Goal: Task Accomplishment & Management: Complete application form

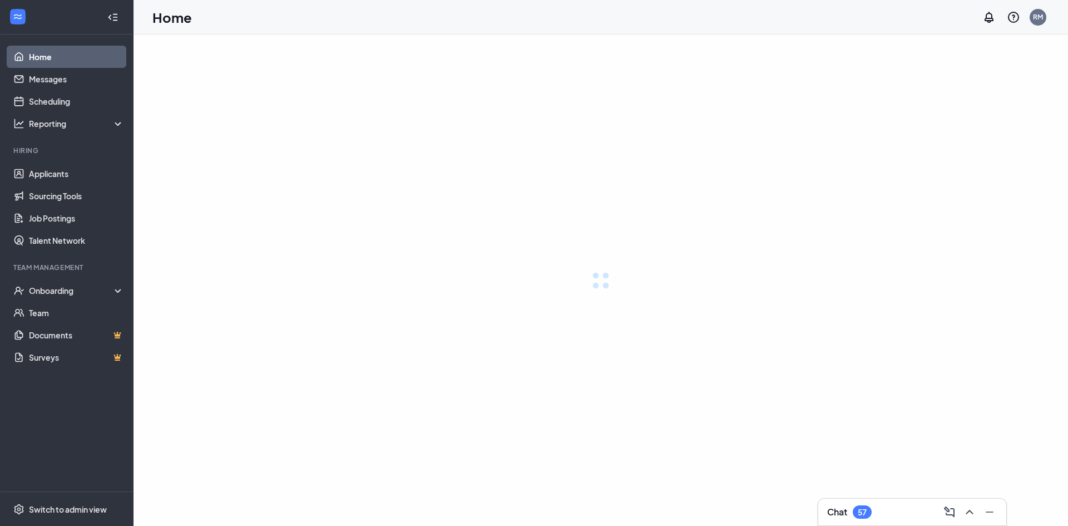
click at [117, 268] on div "Team Management" at bounding box center [67, 267] width 108 height 9
click at [115, 282] on div "Onboarding" at bounding box center [67, 290] width 134 height 22
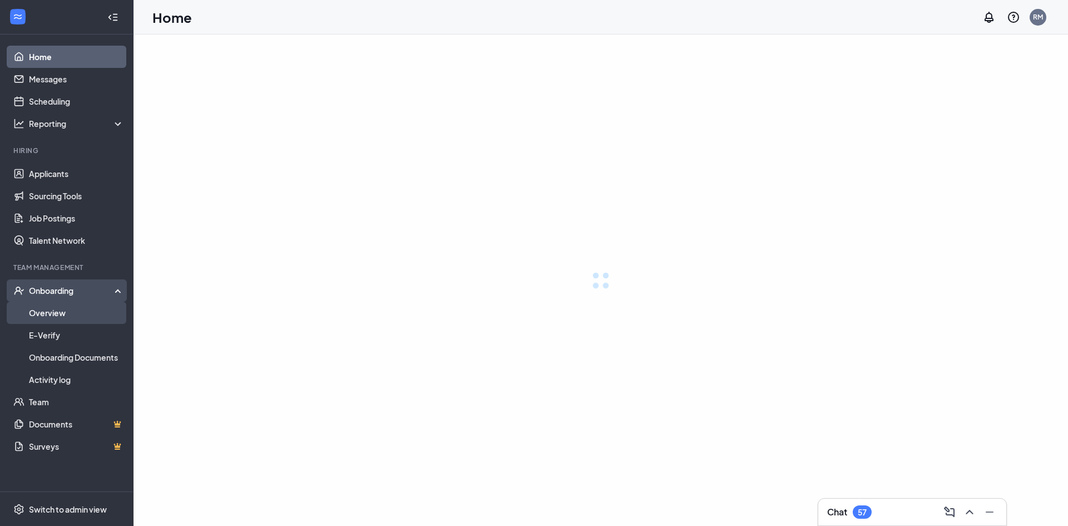
click at [107, 312] on link "Overview" at bounding box center [76, 313] width 95 height 22
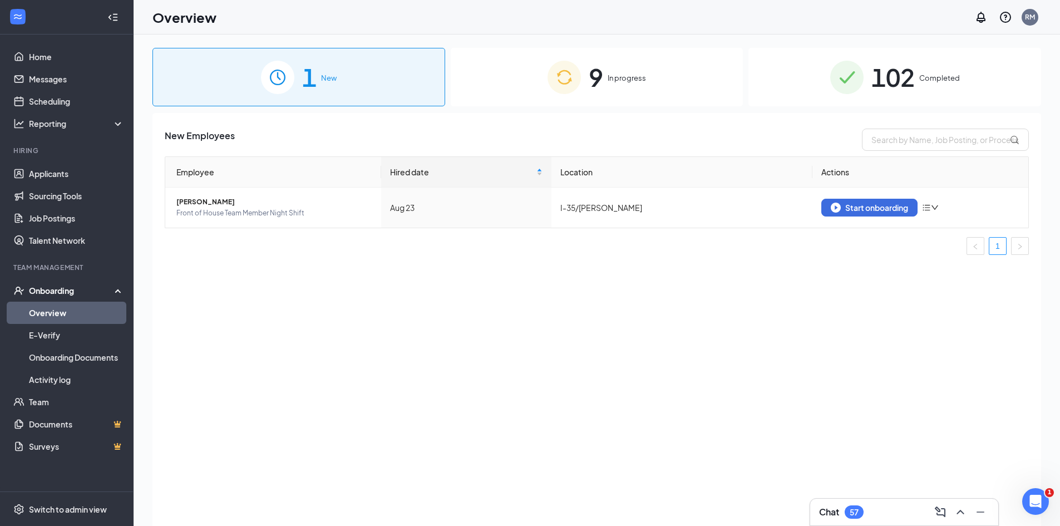
click at [584, 67] on div "9 In progress" at bounding box center [597, 77] width 293 height 58
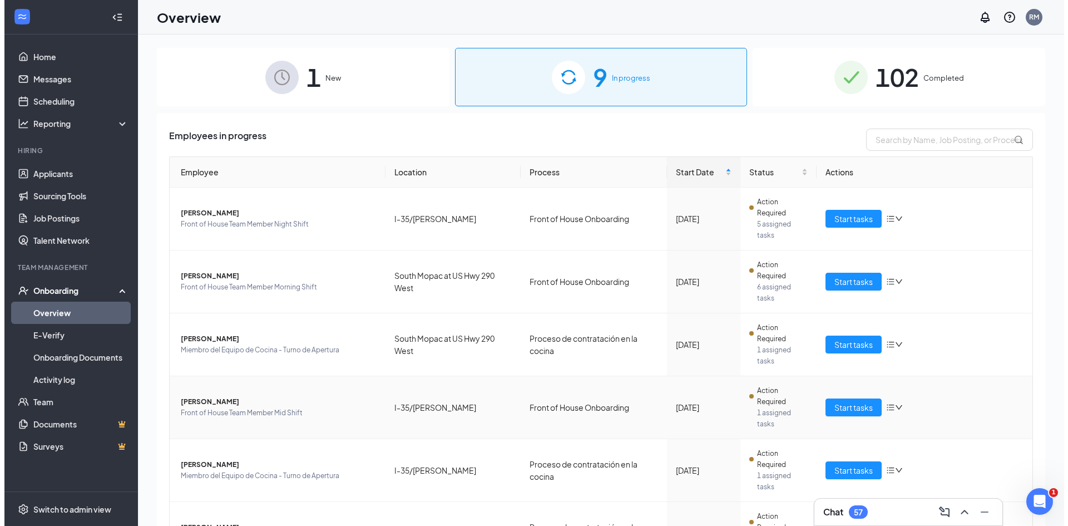
scroll to position [266, 0]
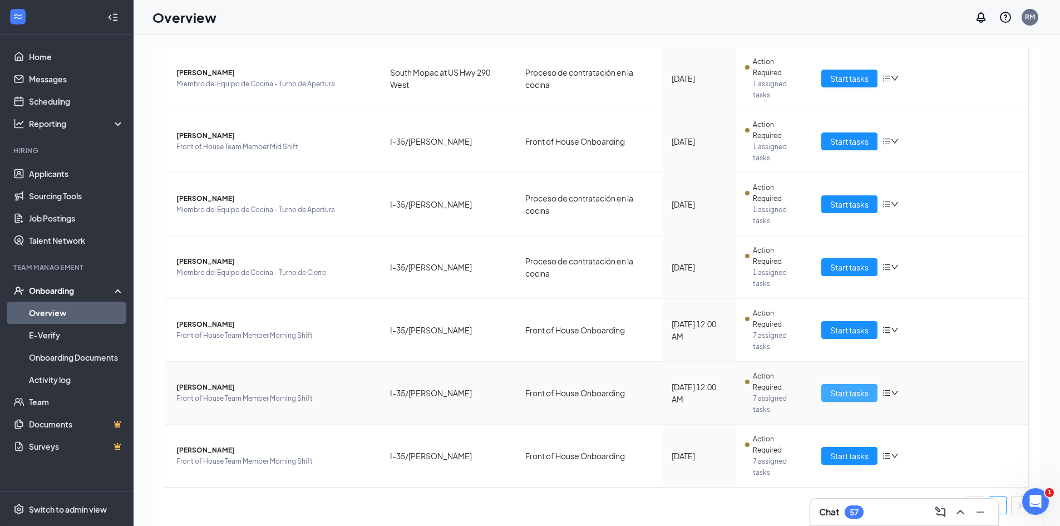
click at [862, 387] on span "Start tasks" at bounding box center [849, 393] width 38 height 12
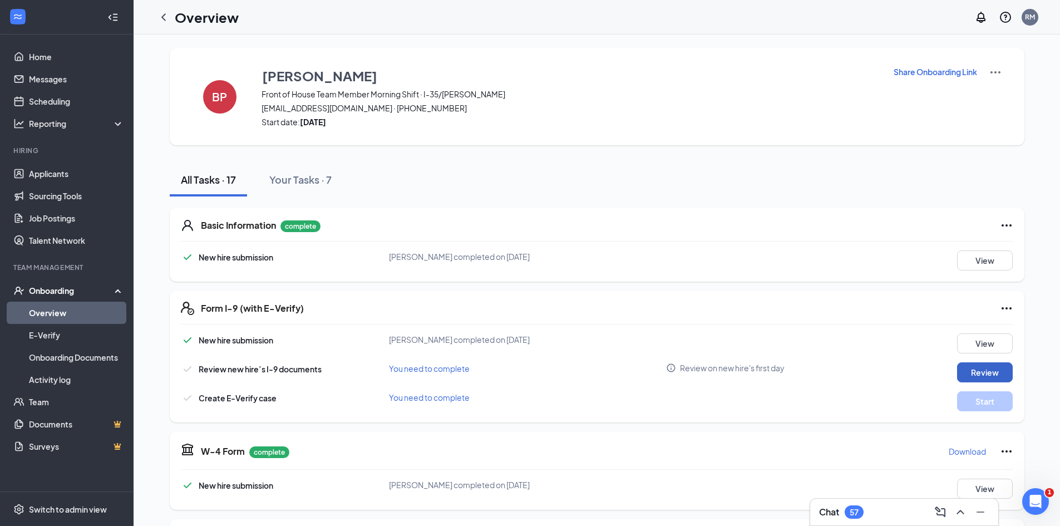
click at [969, 371] on button "Review" at bounding box center [985, 372] width 56 height 20
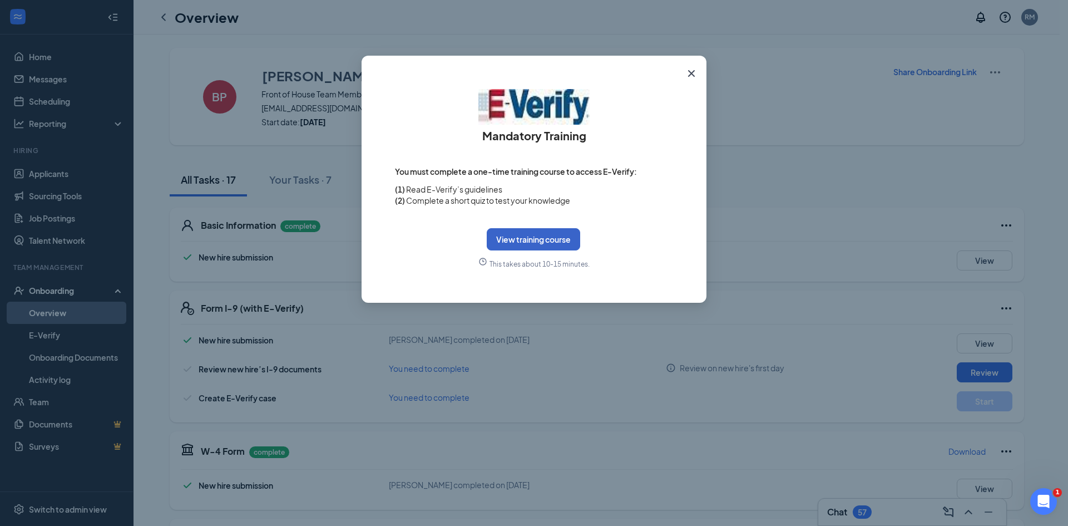
click at [575, 239] on button "View training course" at bounding box center [533, 239] width 93 height 22
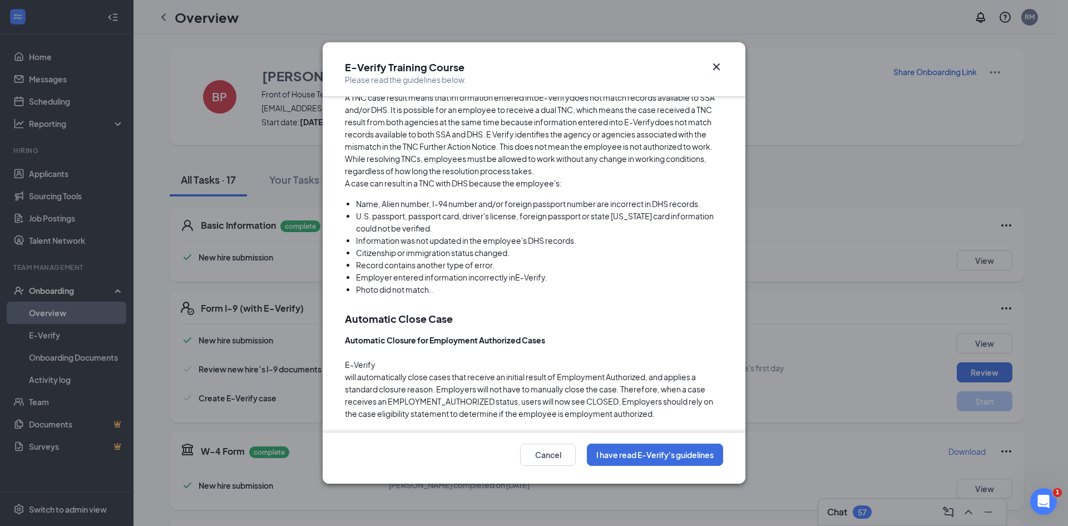
scroll to position [2935, 0]
click at [675, 452] on button "I have read E-Verify's guidelines" at bounding box center [655, 454] width 136 height 22
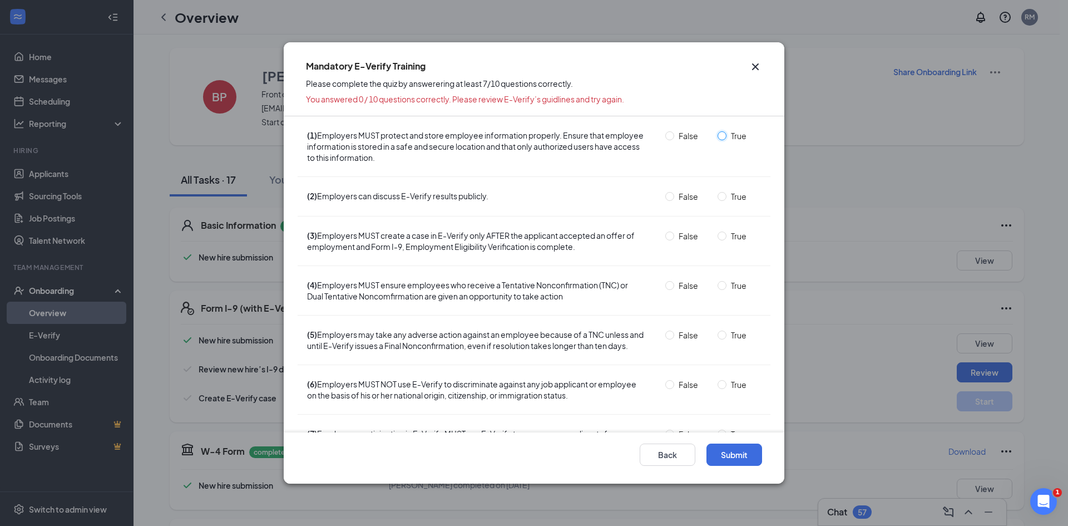
click at [718, 135] on input "True" at bounding box center [722, 135] width 9 height 9
radio input "true"
click at [665, 198] on input "False" at bounding box center [669, 196] width 9 height 9
radio input "true"
click at [718, 238] on input "True" at bounding box center [722, 235] width 9 height 9
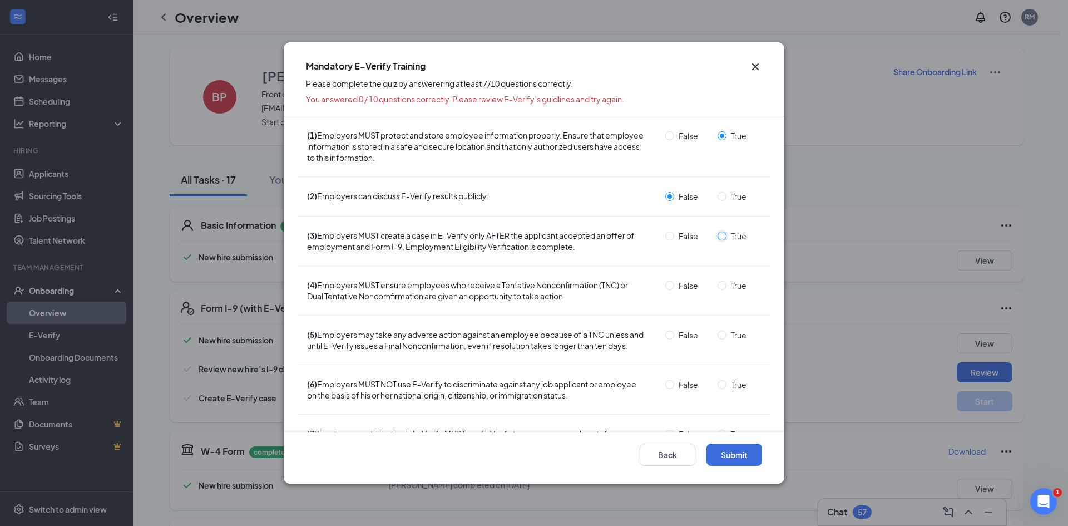
radio input "true"
click at [718, 285] on input "True" at bounding box center [722, 285] width 9 height 9
radio input "true"
click at [665, 335] on input "False" at bounding box center [669, 334] width 9 height 9
radio input "true"
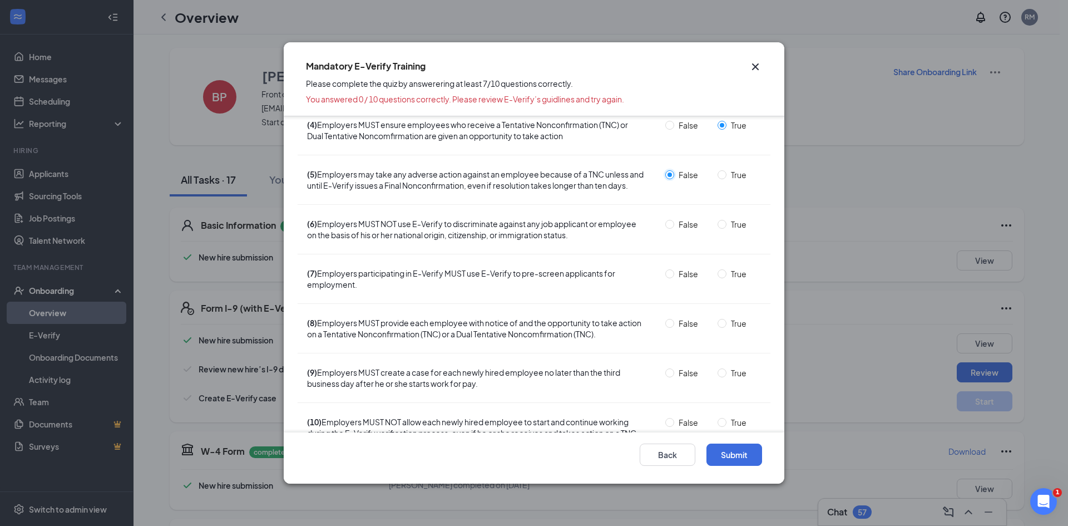
scroll to position [167, 0]
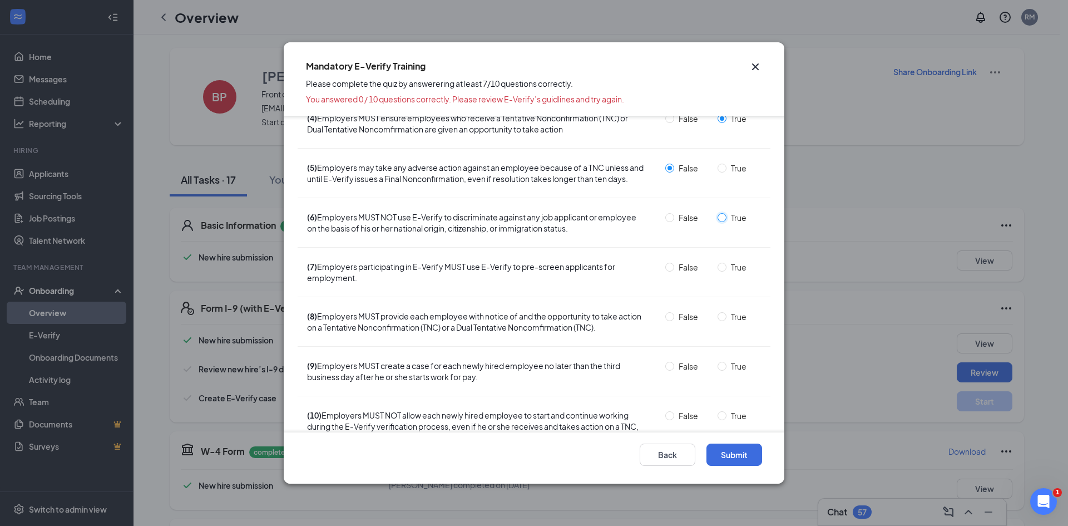
click at [718, 222] on input "True" at bounding box center [722, 217] width 9 height 9
radio input "true"
click at [667, 272] on input "False" at bounding box center [669, 267] width 9 height 9
radio input "true"
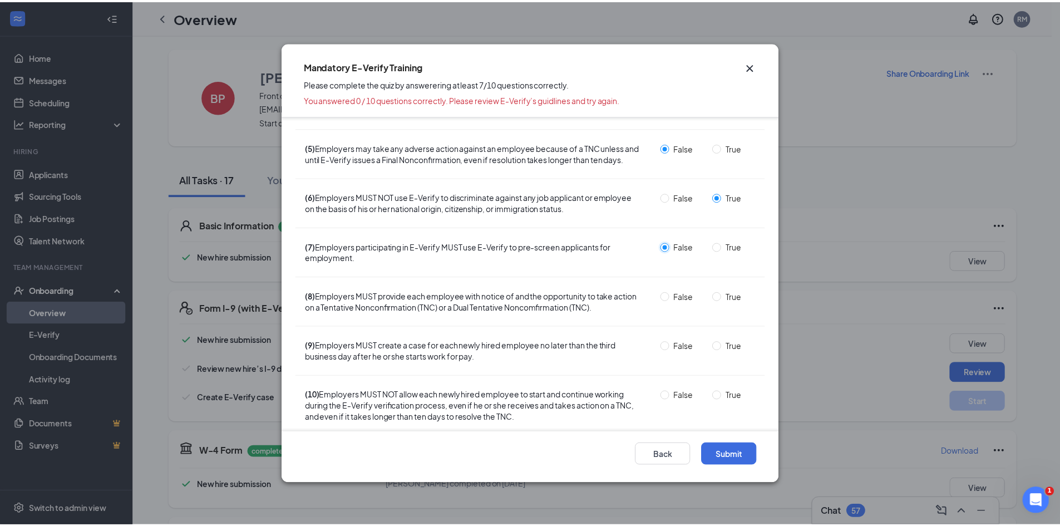
scroll to position [202, 0]
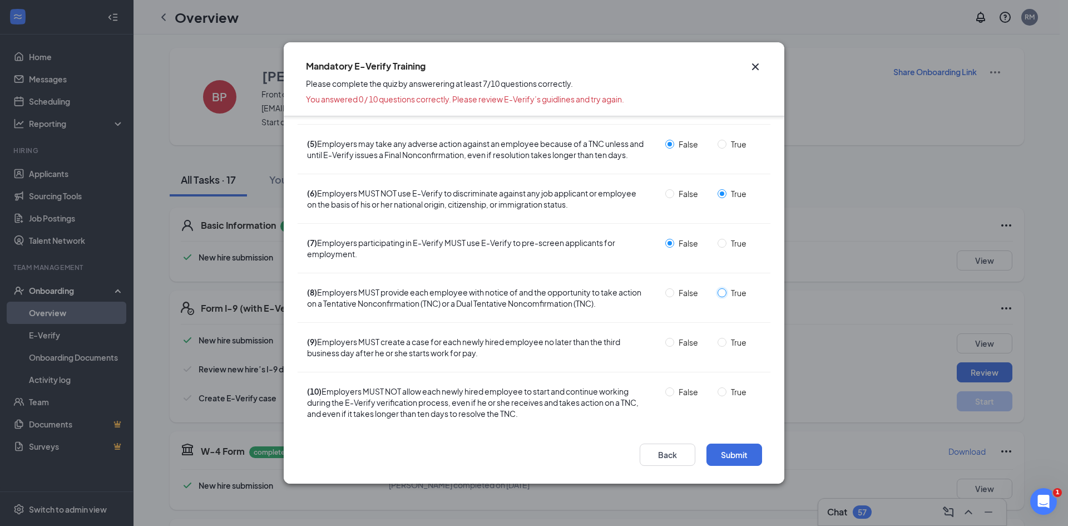
click at [718, 294] on input "True" at bounding box center [722, 292] width 9 height 9
radio input "true"
click at [718, 343] on input "True" at bounding box center [722, 342] width 9 height 9
radio input "true"
click at [667, 396] on input "False" at bounding box center [669, 391] width 9 height 9
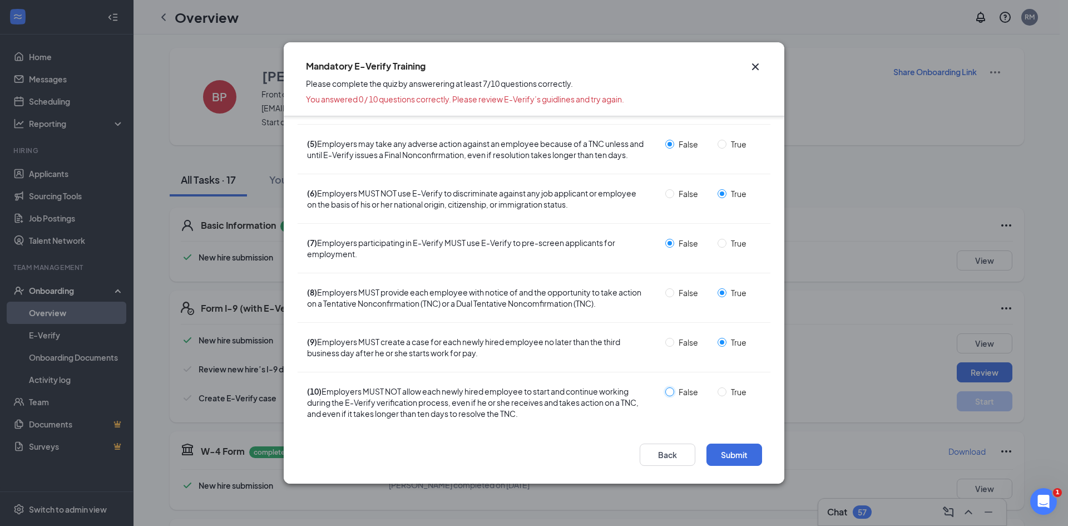
radio input "true"
click at [718, 456] on button "Submit" at bounding box center [735, 454] width 56 height 22
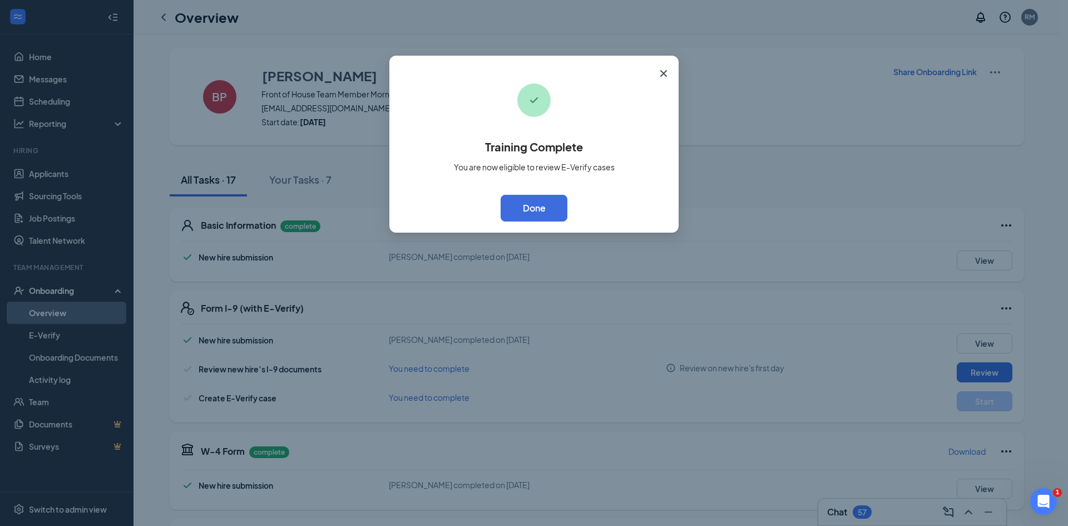
click at [539, 194] on div "Training Complete You are now eligible to review E-Verify cases Done" at bounding box center [534, 152] width 267 height 138
click at [541, 216] on button "Done" at bounding box center [534, 208] width 67 height 27
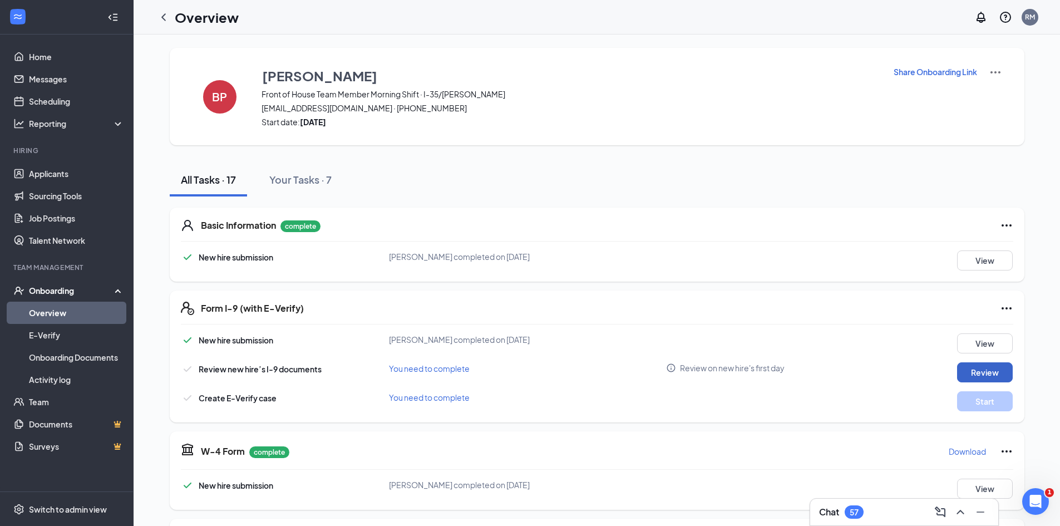
click at [965, 373] on button "Review" at bounding box center [985, 372] width 56 height 20
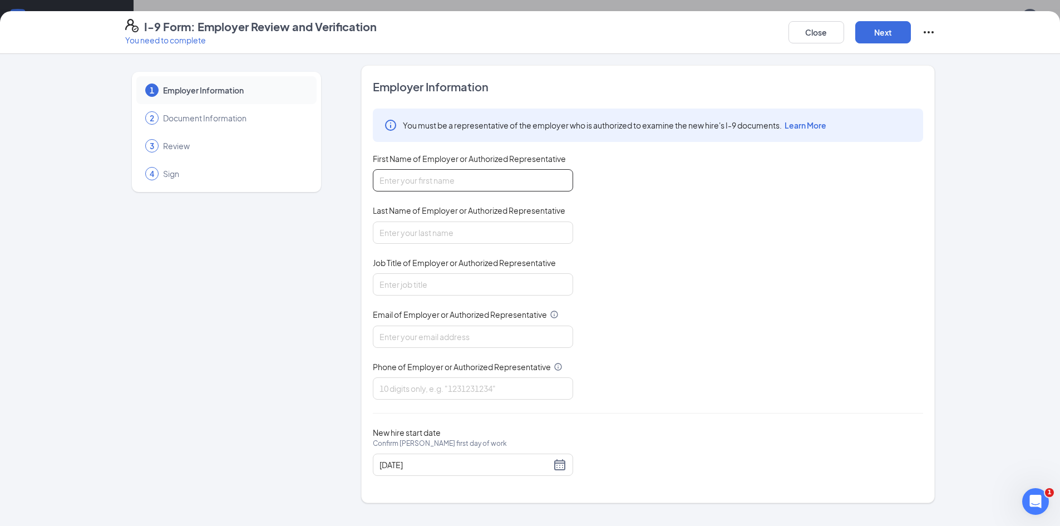
click at [515, 175] on input "First Name of Employer or Authorized Representative" at bounding box center [473, 180] width 200 height 22
type input "[PERSON_NAME]"
click at [501, 224] on input "Last Name of Employer or Authorized Representative" at bounding box center [473, 232] width 200 height 22
type input "[PERSON_NAME]"
click at [483, 275] on input "Job Title of Employer or Authorized Representative" at bounding box center [473, 284] width 200 height 22
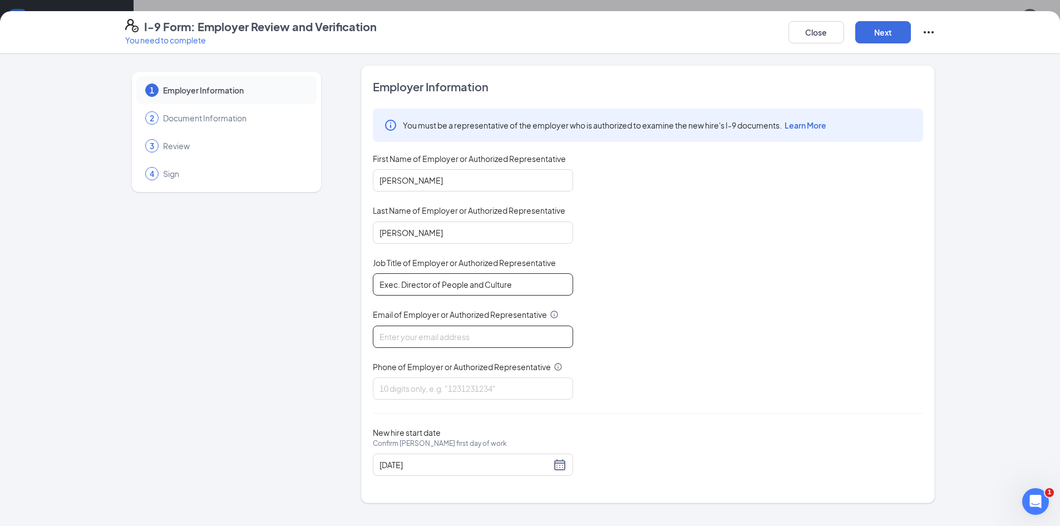
type input "Exec. Director of People and Culture"
click at [458, 334] on input "Email of Employer or Authorized Representative" at bounding box center [473, 336] width 200 height 22
type input "[PERSON_NAME][EMAIL_ADDRESS][DOMAIN_NAME]"
click at [455, 397] on input "Phone of Employer or Authorized Representative" at bounding box center [473, 388] width 200 height 22
type input "5127078119"
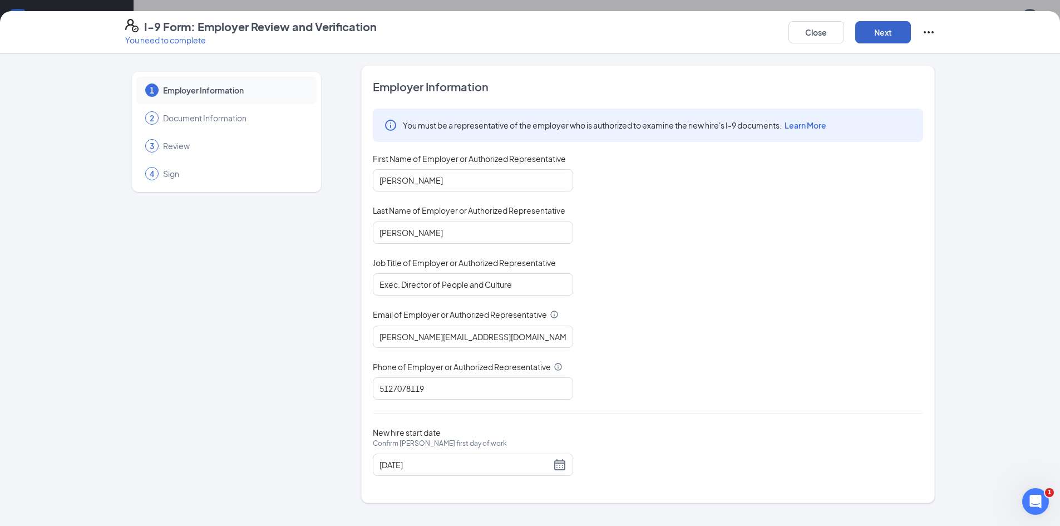
click at [872, 41] on button "Next" at bounding box center [883, 32] width 56 height 22
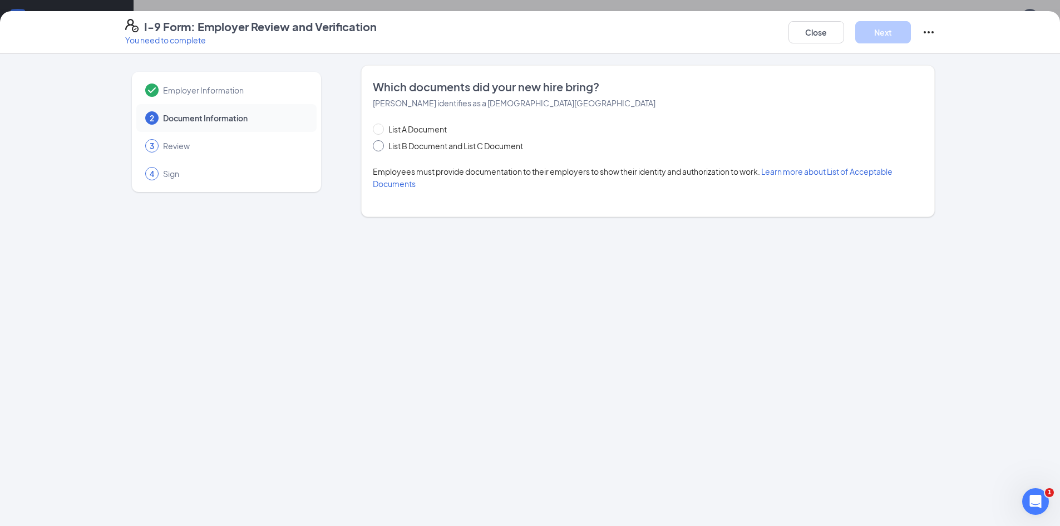
click at [383, 150] on span at bounding box center [378, 145] width 11 height 11
click at [381, 148] on input "List B Document and List C Document" at bounding box center [377, 144] width 8 height 8
radio input "true"
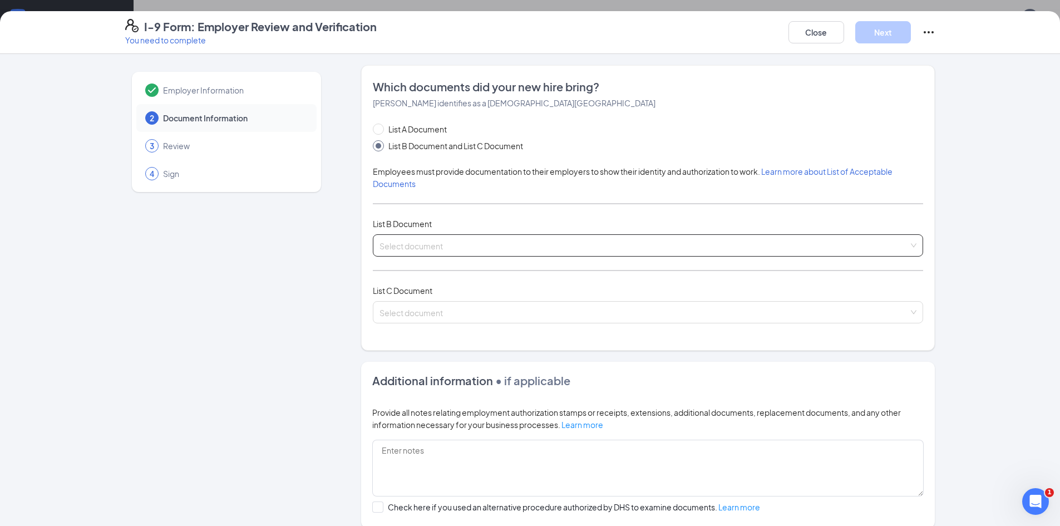
click at [423, 252] on span at bounding box center [643, 245] width 529 height 21
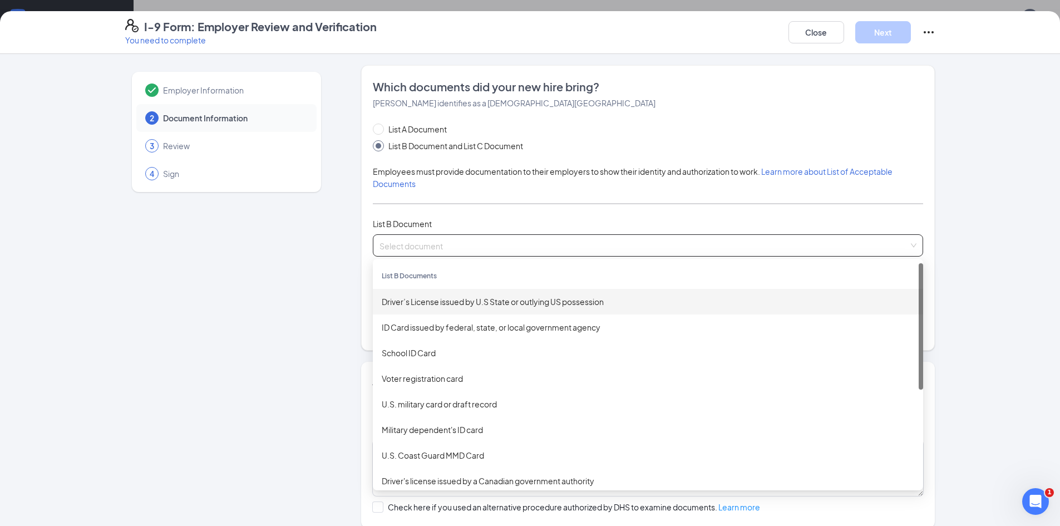
click at [446, 312] on div "Driver’s License issued by U.S State or outlying US possession" at bounding box center [648, 302] width 550 height 26
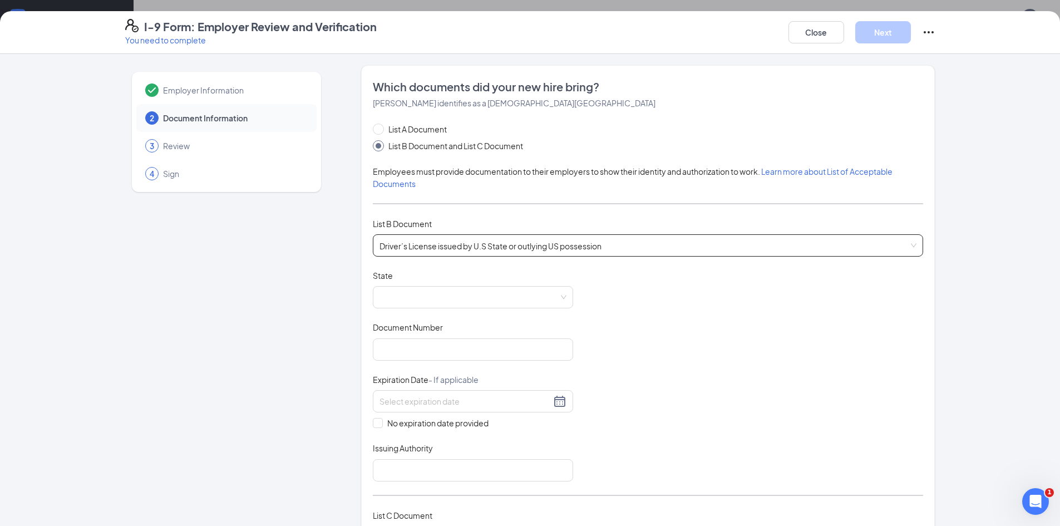
scroll to position [56, 0]
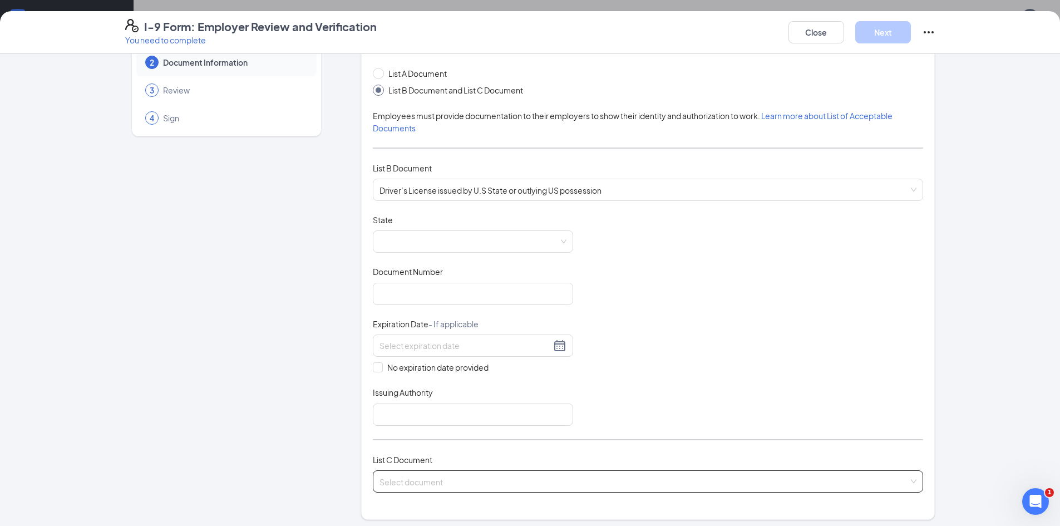
click at [456, 474] on input "search" at bounding box center [643, 479] width 529 height 17
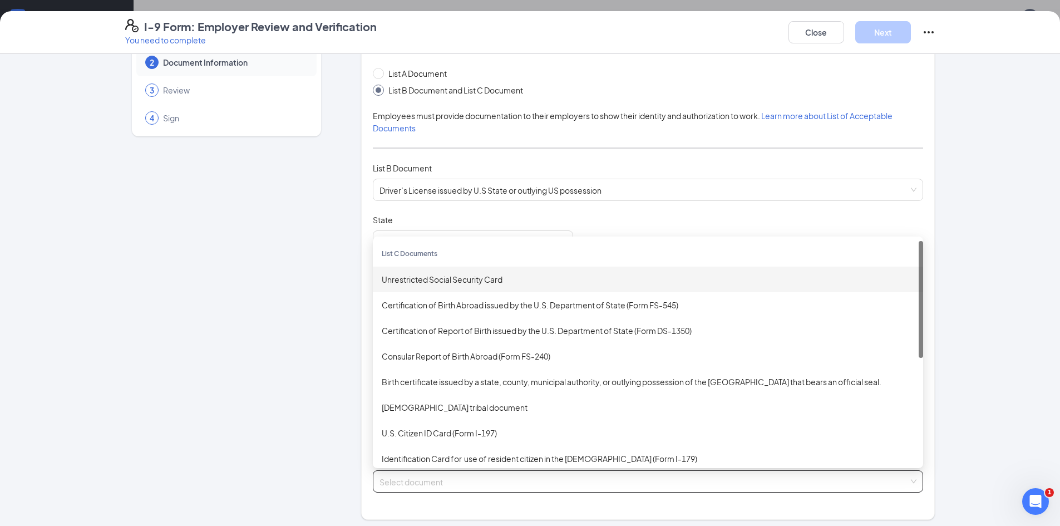
click at [455, 275] on div "Unrestricted Social Security Card" at bounding box center [648, 279] width 532 height 12
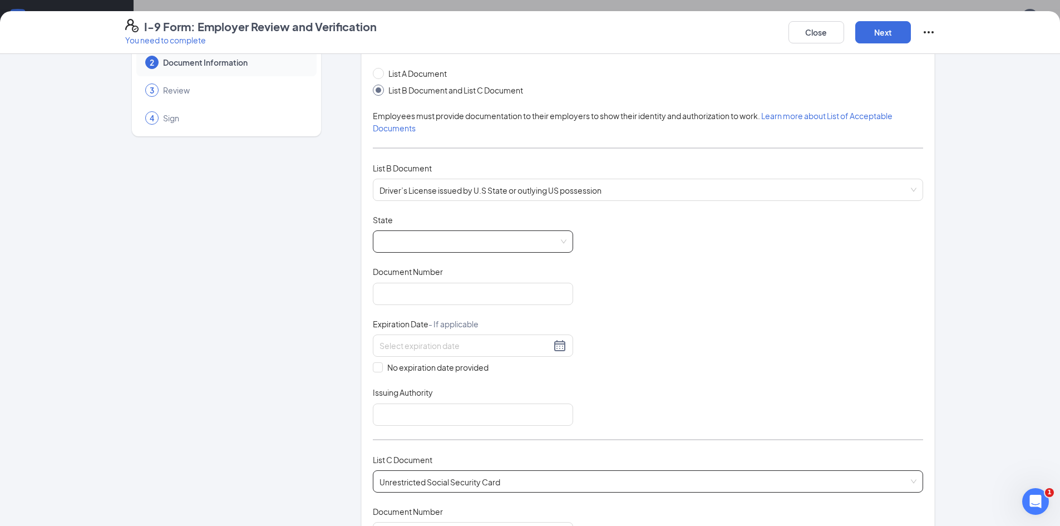
click at [451, 245] on span at bounding box center [472, 241] width 187 height 21
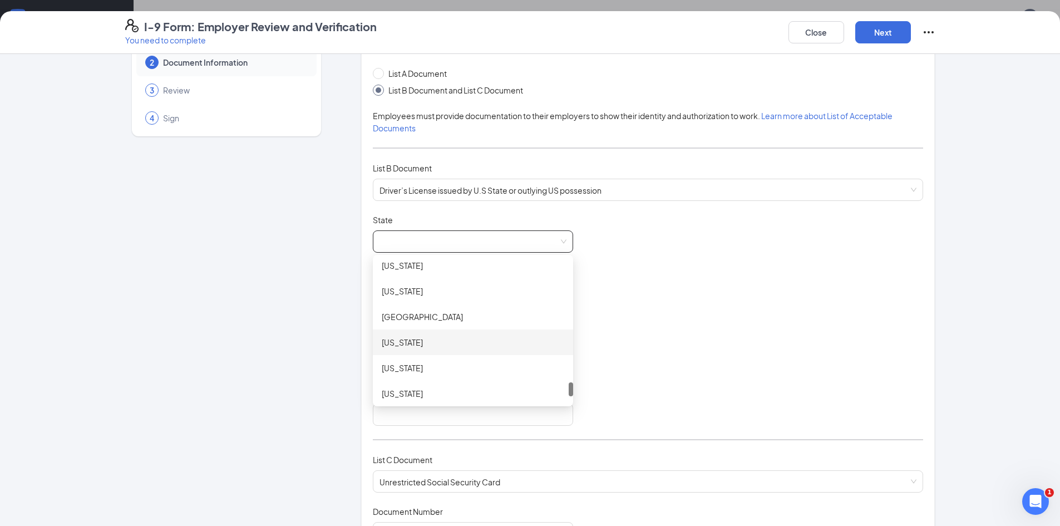
scroll to position [1180, 0]
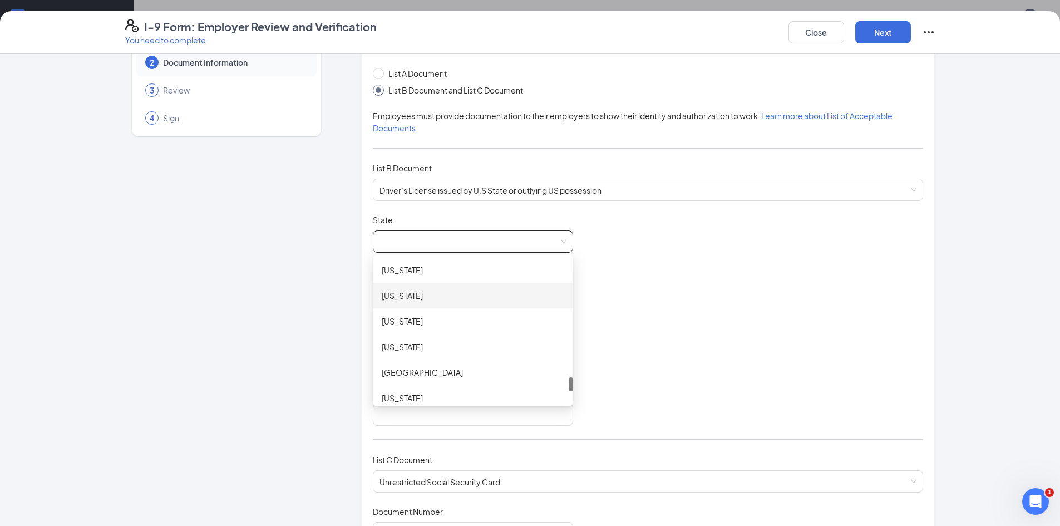
click at [414, 298] on div "[US_STATE]" at bounding box center [473, 295] width 182 height 12
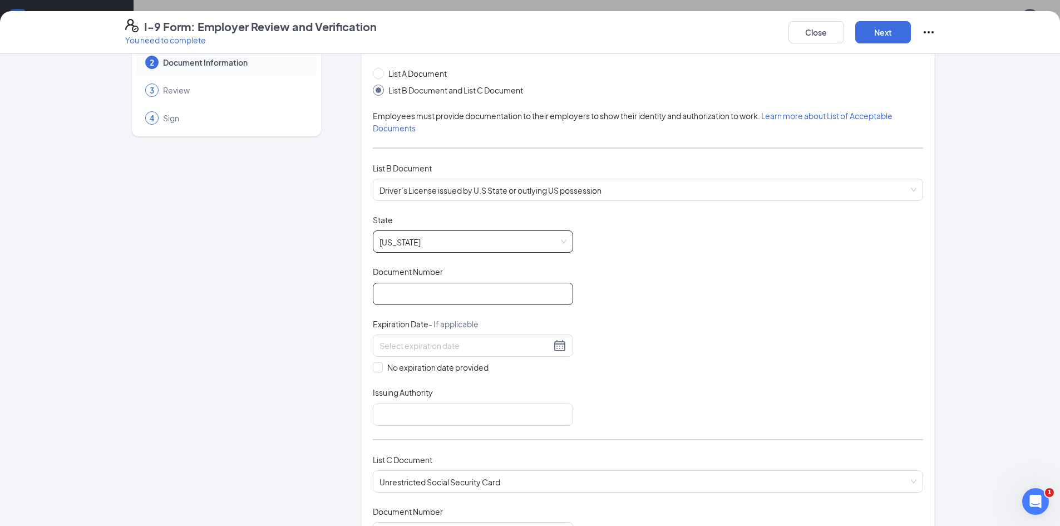
click at [422, 300] on input "Document Number" at bounding box center [473, 294] width 200 height 22
type input "26061541"
click at [421, 341] on input at bounding box center [464, 345] width 171 height 12
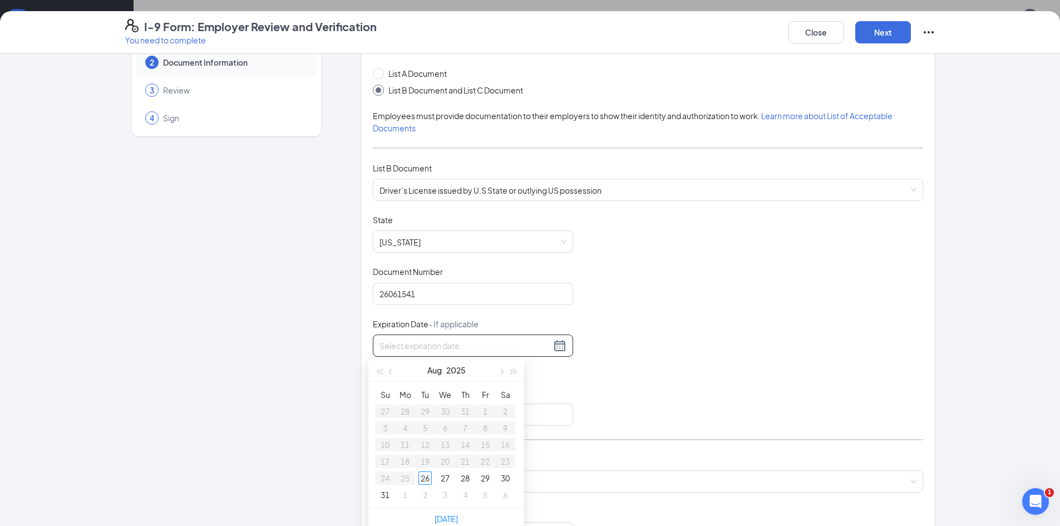
click at [588, 385] on div "Document Title Driver’s License issued by U.S State or outlying US possession S…" at bounding box center [648, 319] width 550 height 211
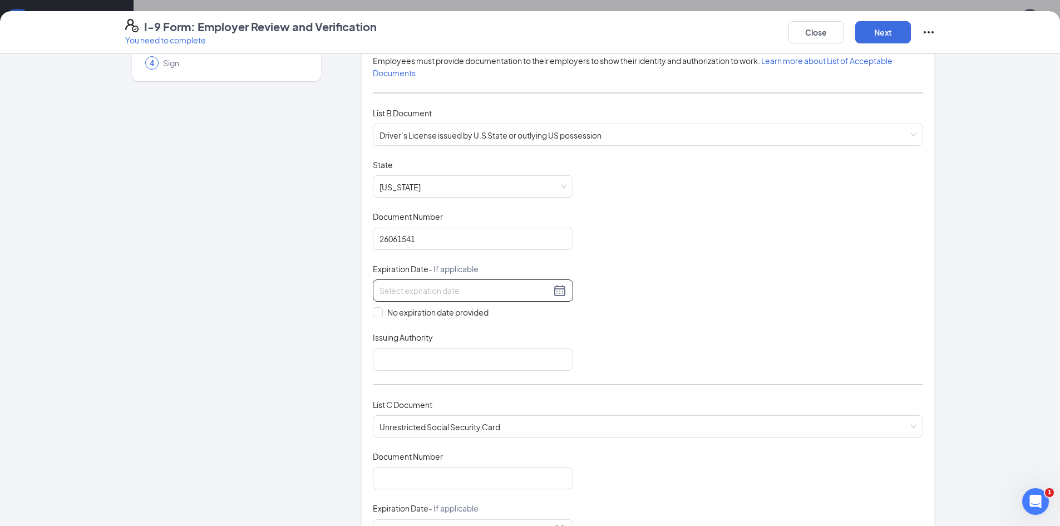
scroll to position [111, 0]
click at [506, 289] on input at bounding box center [464, 290] width 171 height 12
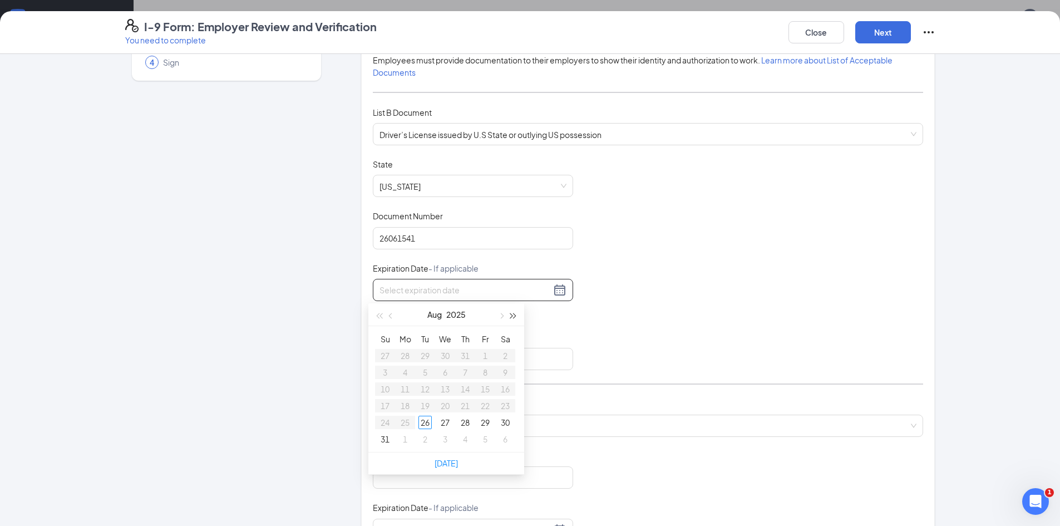
click at [514, 315] on span "button" at bounding box center [514, 316] width 6 height 6
click at [513, 314] on span "button" at bounding box center [514, 316] width 6 height 6
click at [388, 315] on button "button" at bounding box center [391, 314] width 12 height 22
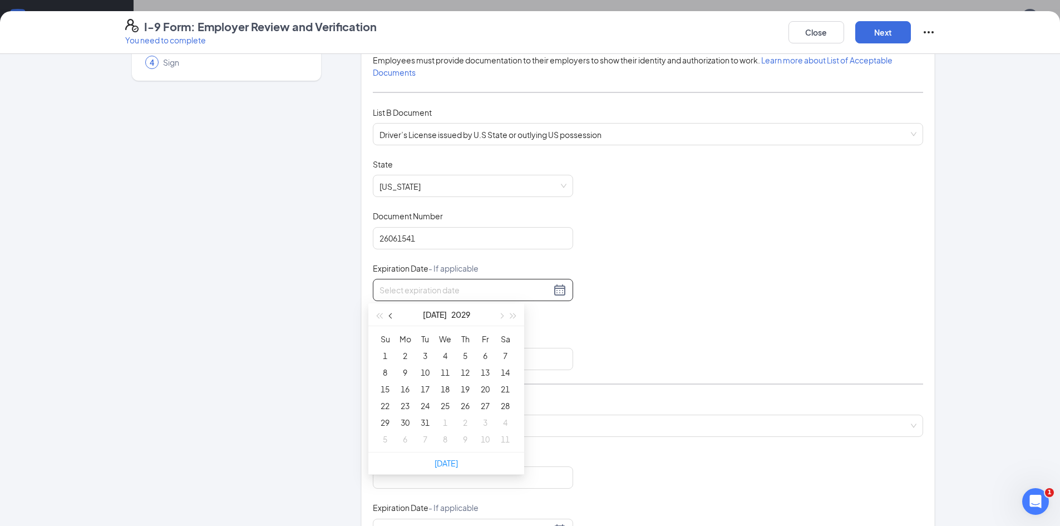
click at [388, 315] on button "button" at bounding box center [391, 314] width 12 height 22
type input "[DATE]"
click at [443, 403] on div "20" at bounding box center [444, 405] width 13 height 13
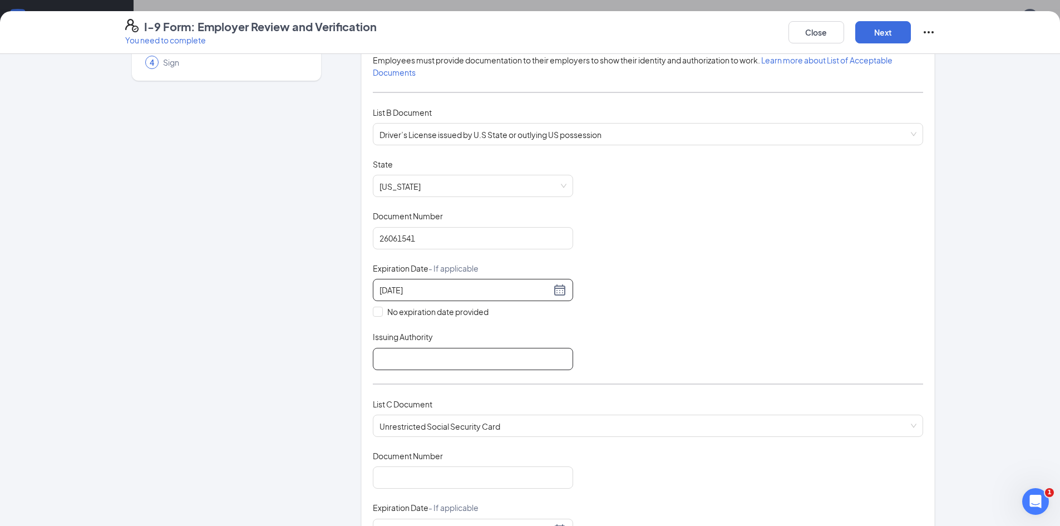
click at [428, 363] on input "Issuing Authority" at bounding box center [473, 359] width 200 height 22
type input "[US_STATE]"
click at [441, 481] on input "Document Number" at bounding box center [473, 477] width 200 height 22
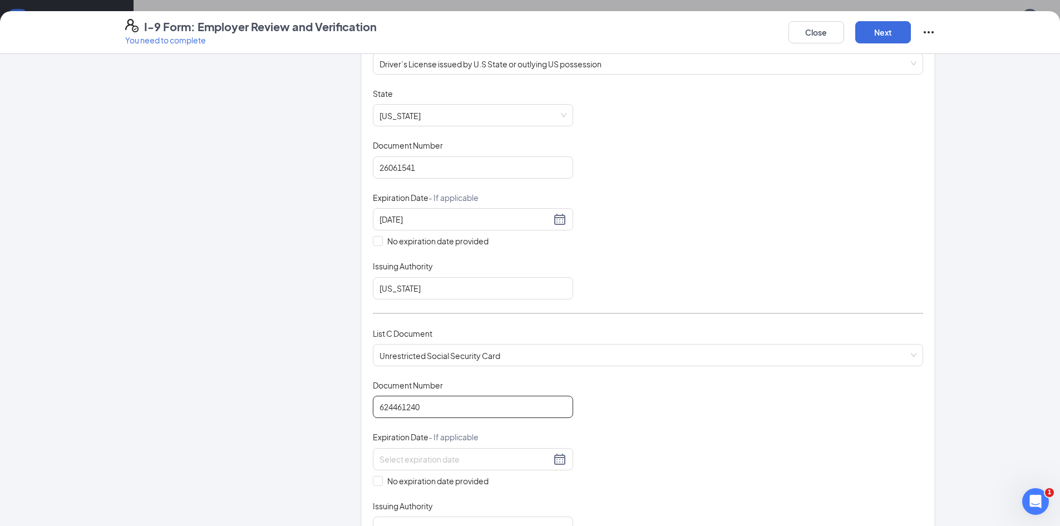
scroll to position [334, 0]
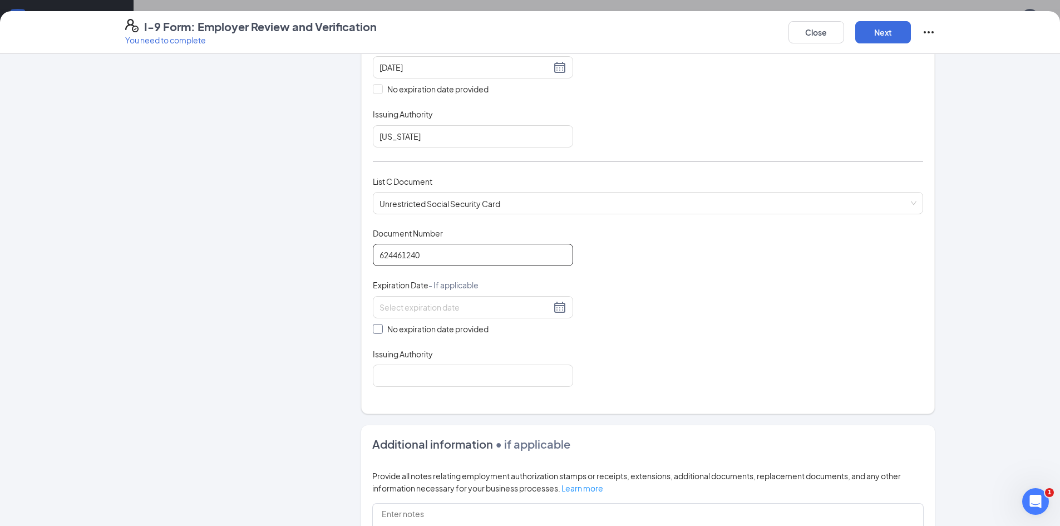
type input "624461240"
click at [383, 332] on span "No expiration date provided" at bounding box center [438, 329] width 110 height 12
click at [380, 332] on input "No expiration date provided" at bounding box center [377, 328] width 8 height 8
checkbox input "true"
click at [404, 377] on input "Issuing Authority" at bounding box center [473, 378] width 200 height 22
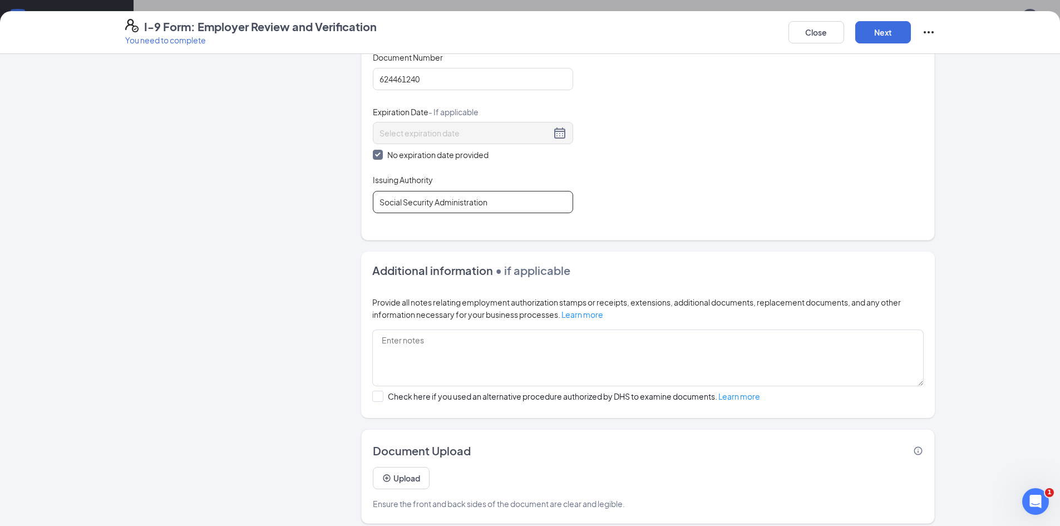
scroll to position [519, 0]
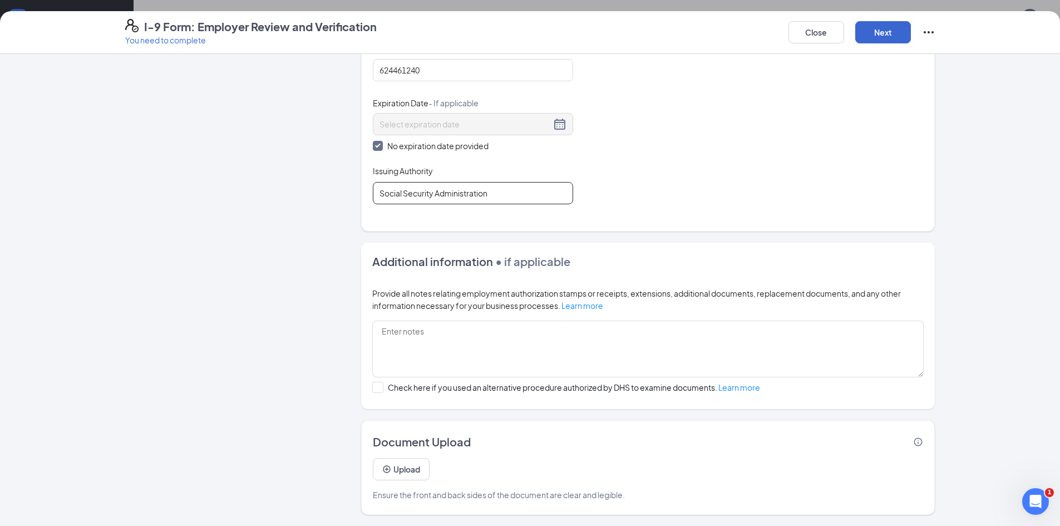
type input "Social Security Administration"
click at [901, 33] on button "Next" at bounding box center [883, 32] width 56 height 22
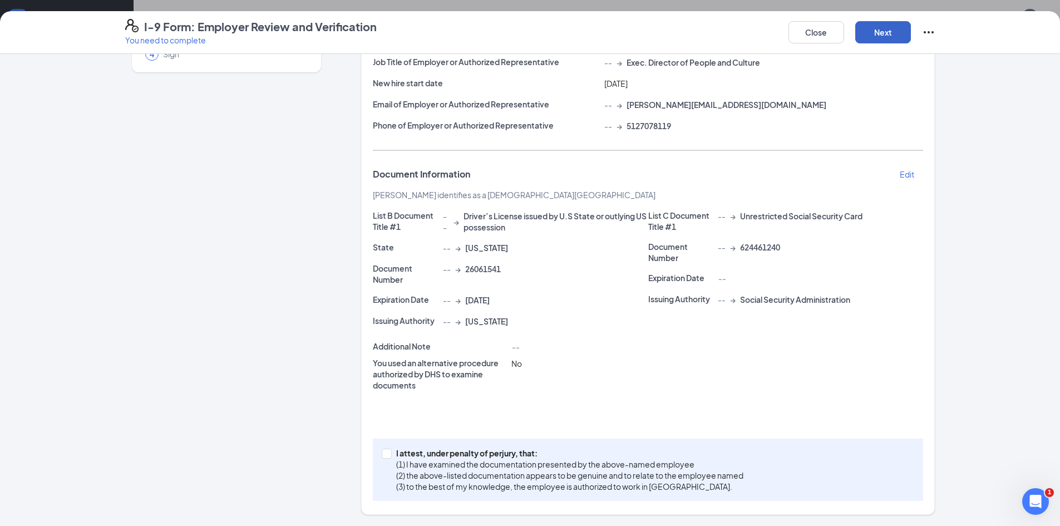
scroll to position [120, 0]
click at [386, 457] on span at bounding box center [387, 453] width 10 height 10
click at [386, 456] on input "I attest, under penalty of [PERSON_NAME], that: (1) I have examined the documen…" at bounding box center [386, 452] width 8 height 8
checkbox input "true"
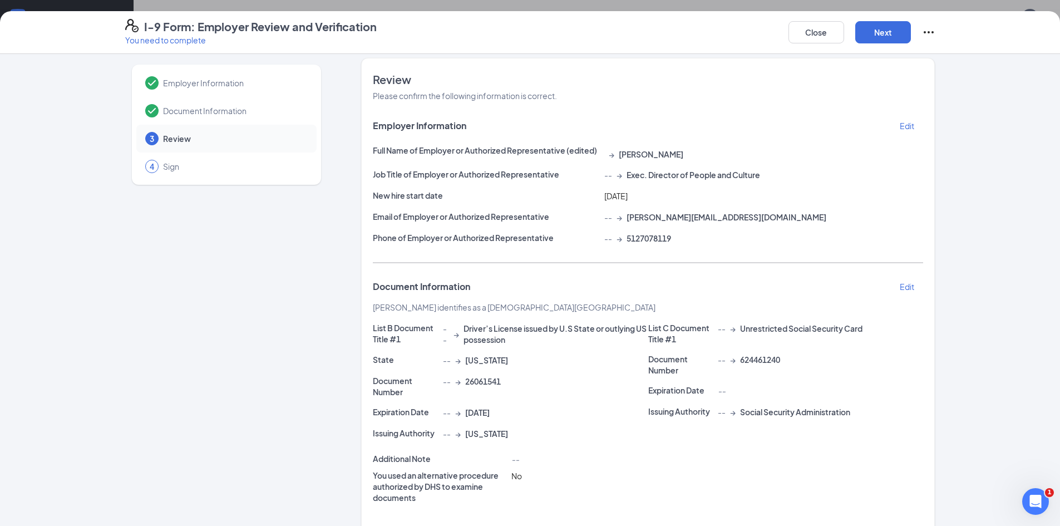
scroll to position [0, 0]
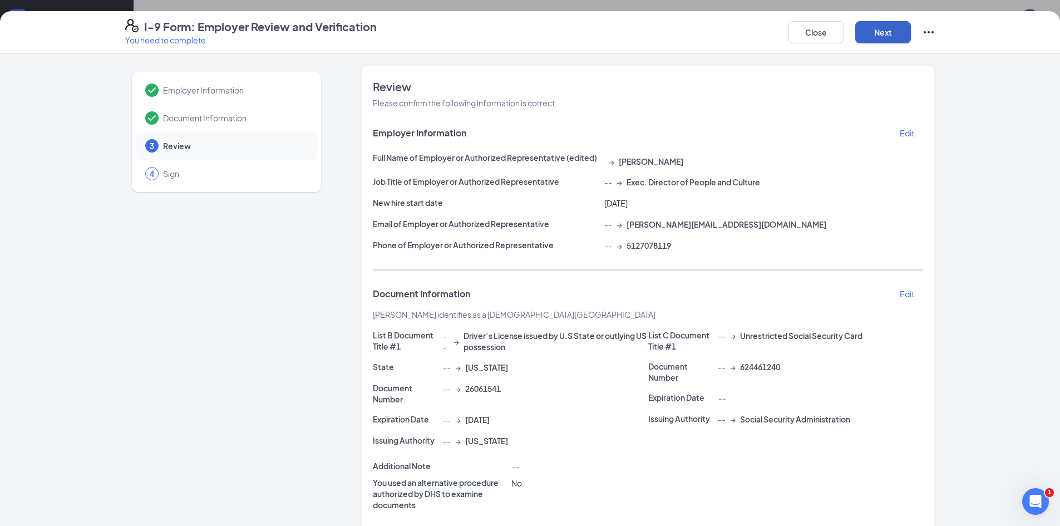
click at [872, 31] on button "Next" at bounding box center [883, 32] width 56 height 22
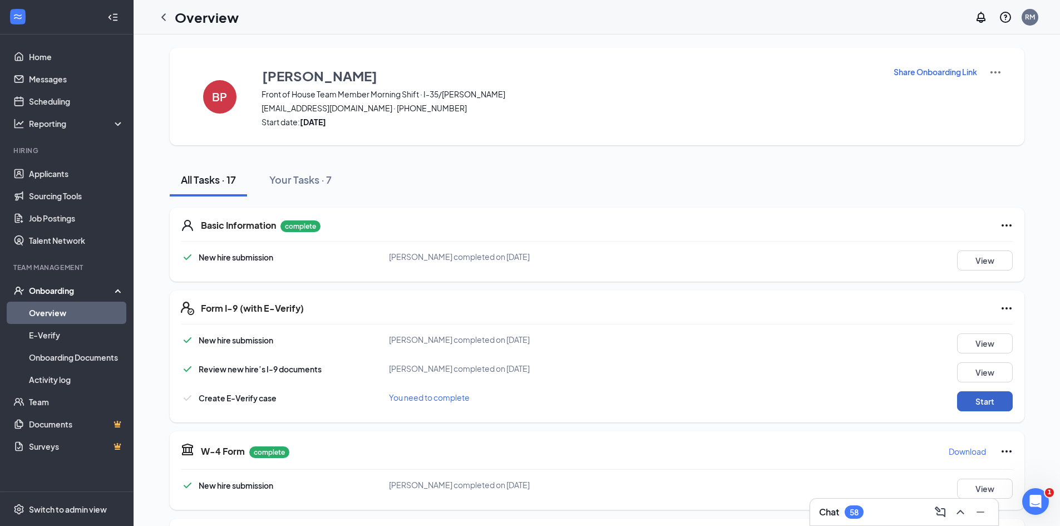
click at [963, 404] on button "Start" at bounding box center [985, 401] width 56 height 20
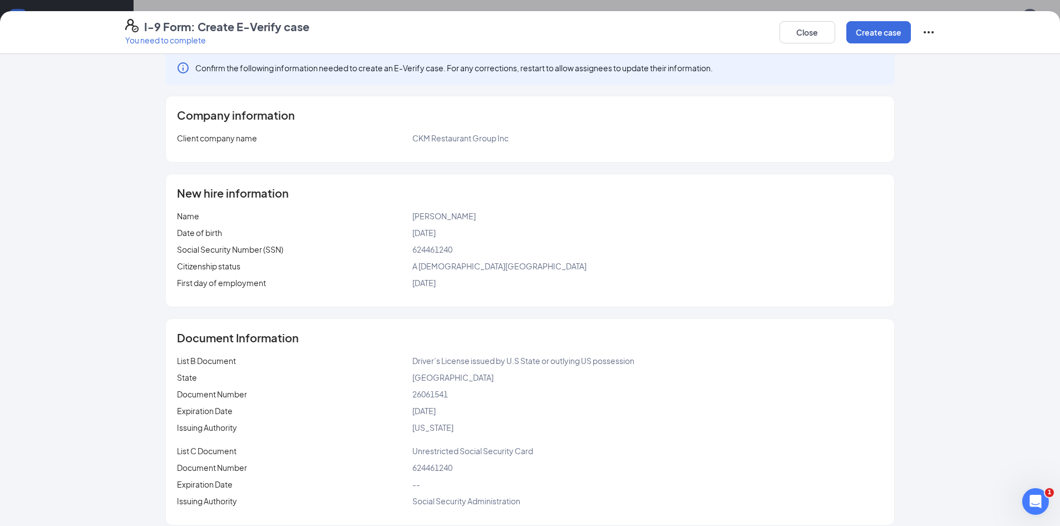
scroll to position [24, 0]
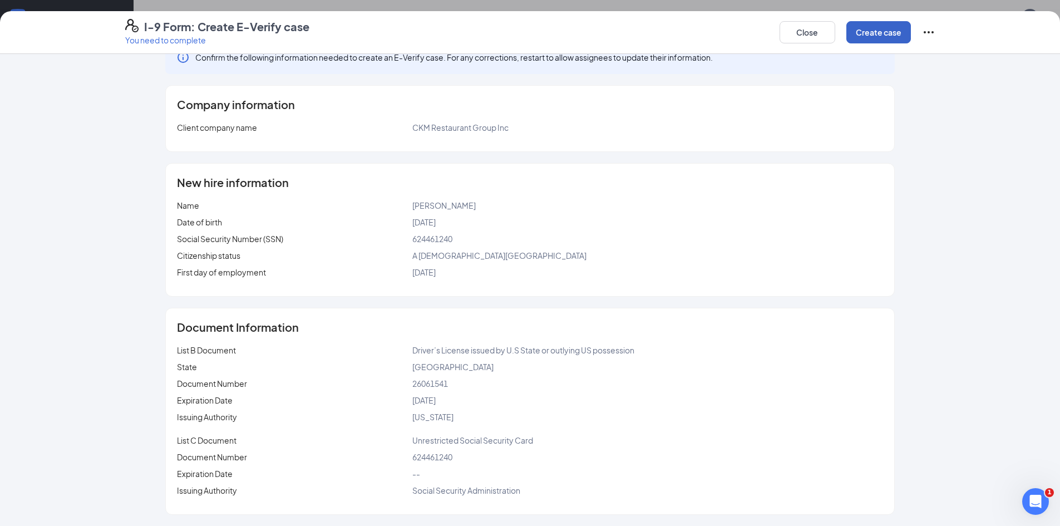
click at [860, 33] on button "Create case" at bounding box center [878, 32] width 65 height 22
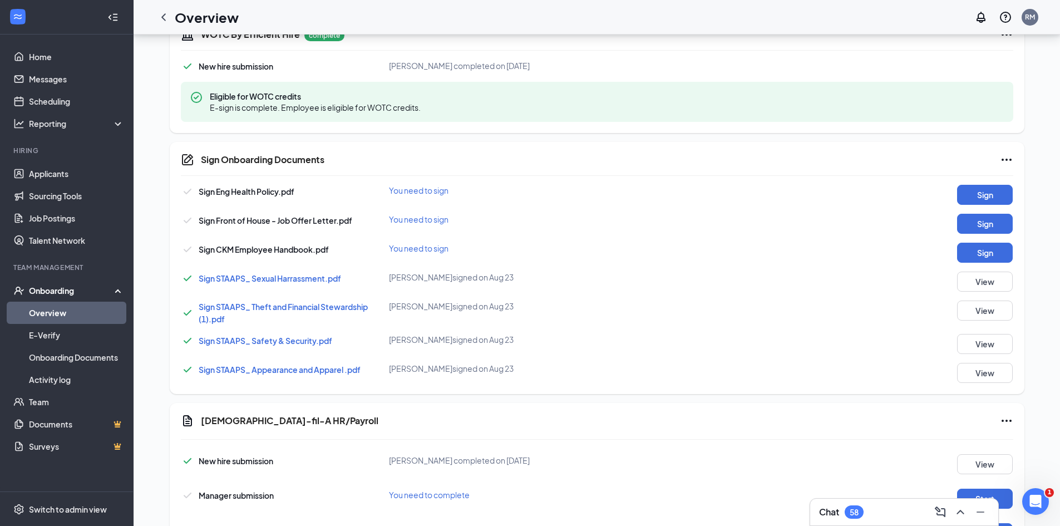
scroll to position [612, 0]
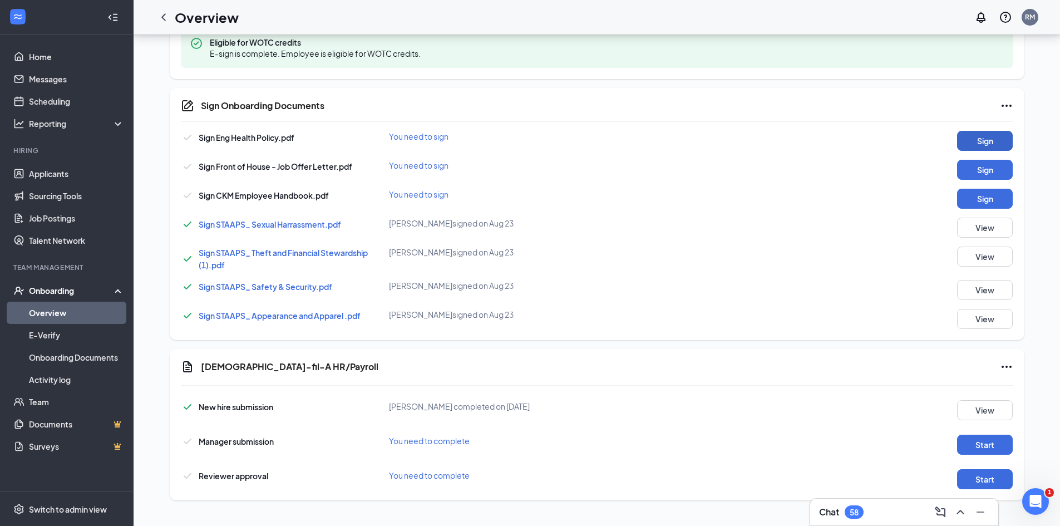
click at [966, 141] on button "Sign" at bounding box center [985, 141] width 56 height 20
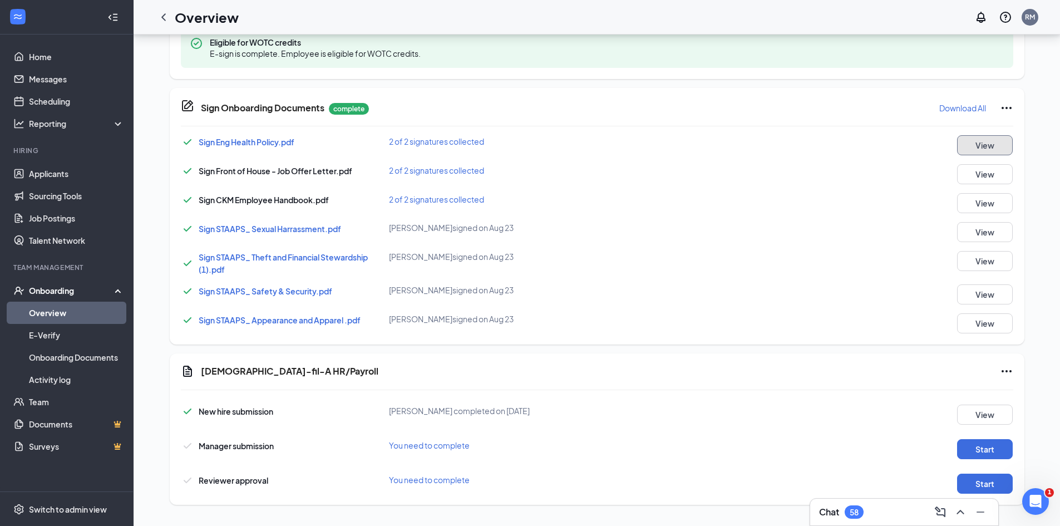
scroll to position [723, 0]
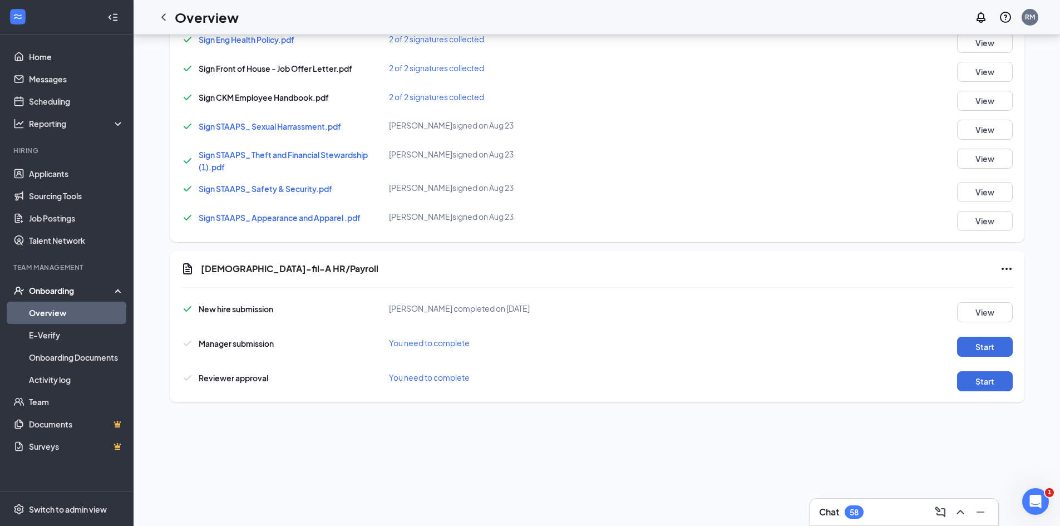
click at [969, 357] on div "New hire submission [PERSON_NAME] completed on [DATE] View Manager submission Y…" at bounding box center [597, 344] width 832 height 95
click at [970, 351] on button "Start" at bounding box center [985, 347] width 56 height 20
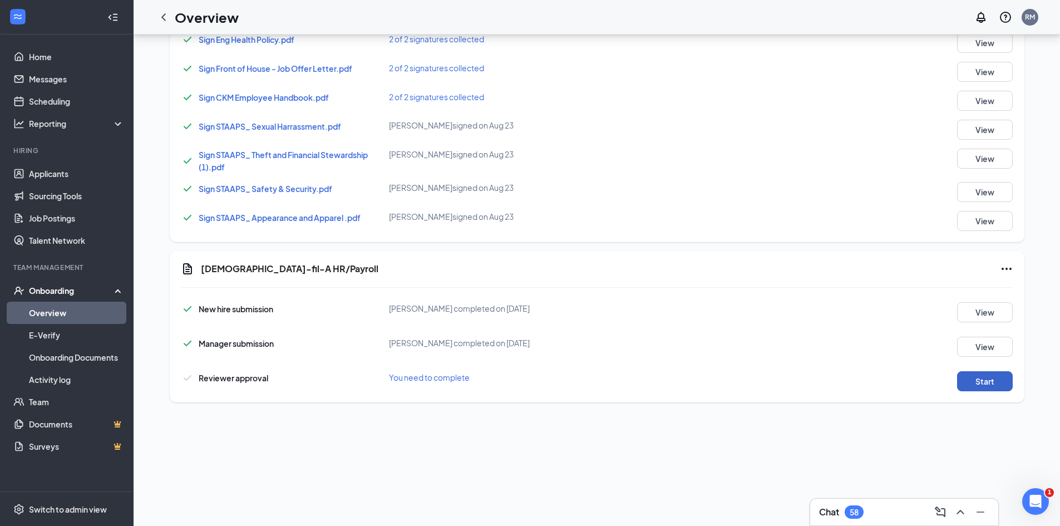
click at [987, 376] on button "Start" at bounding box center [985, 381] width 56 height 20
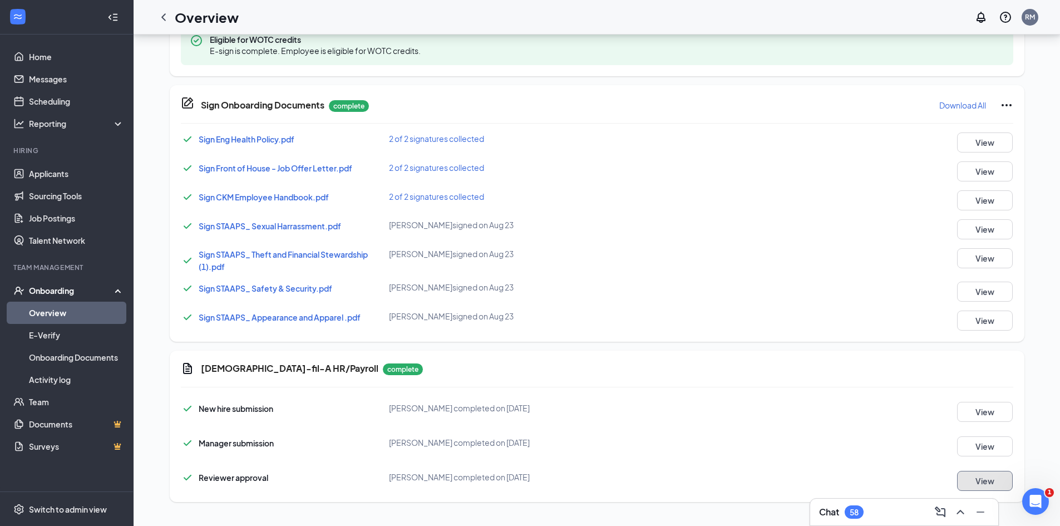
scroll to position [0, 0]
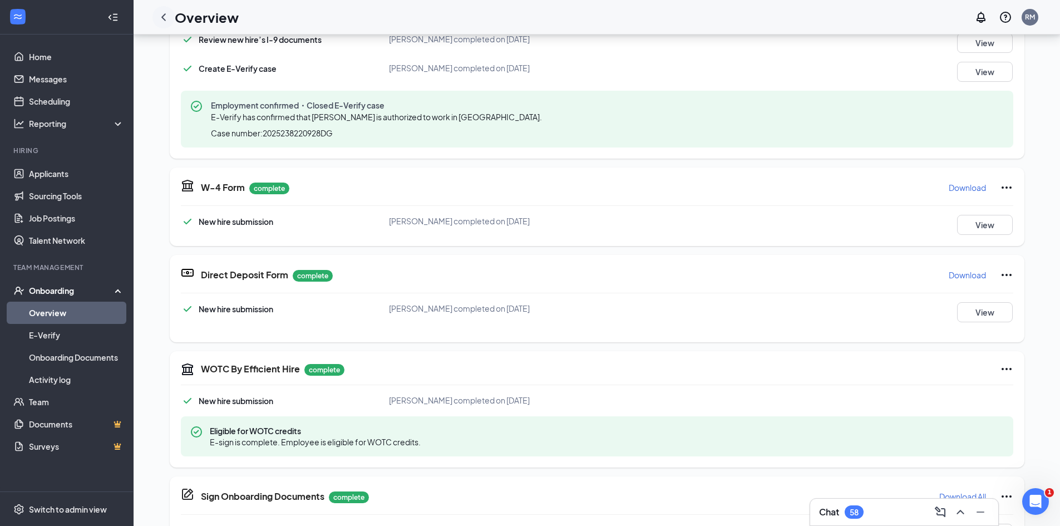
click at [164, 13] on icon "ChevronLeft" at bounding box center [163, 17] width 13 height 13
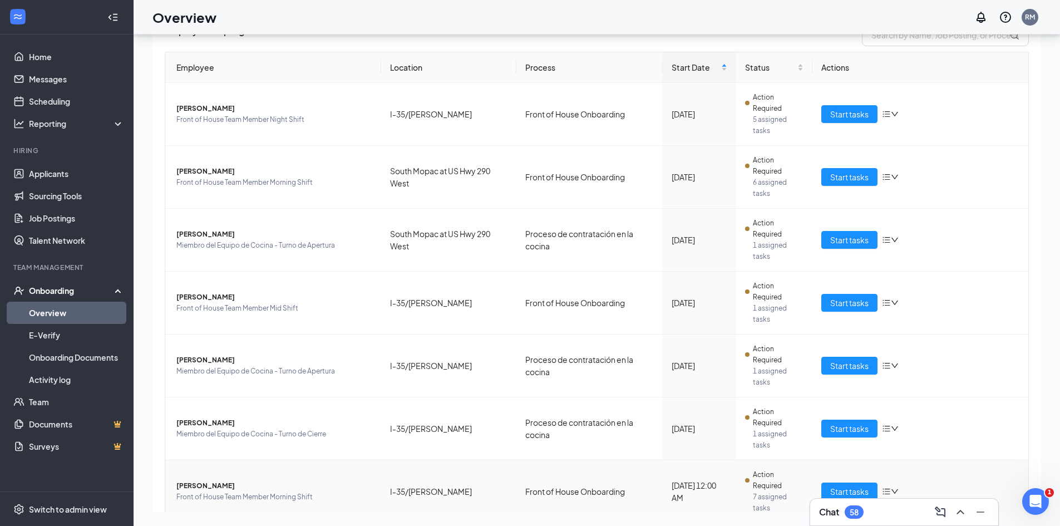
scroll to position [203, 0]
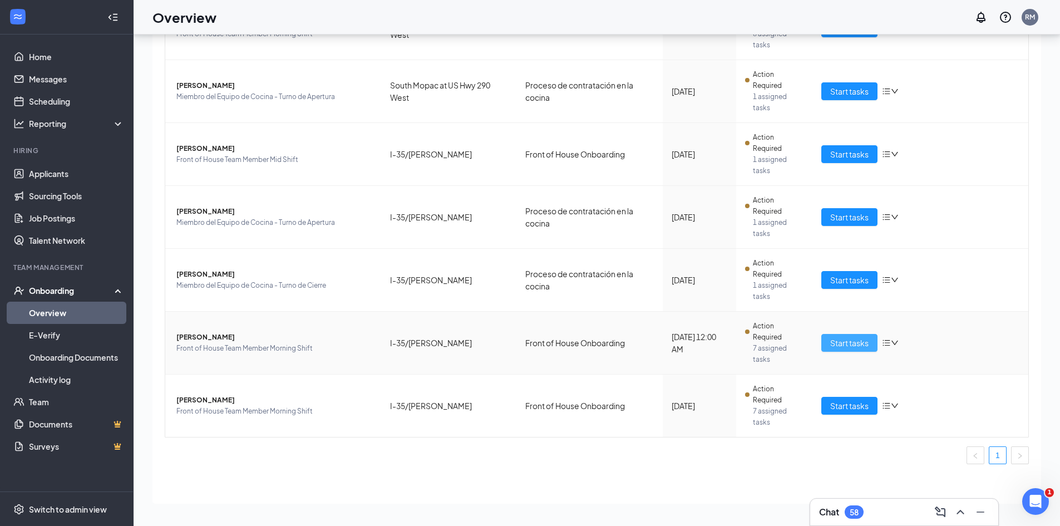
click at [839, 343] on span "Start tasks" at bounding box center [849, 343] width 38 height 12
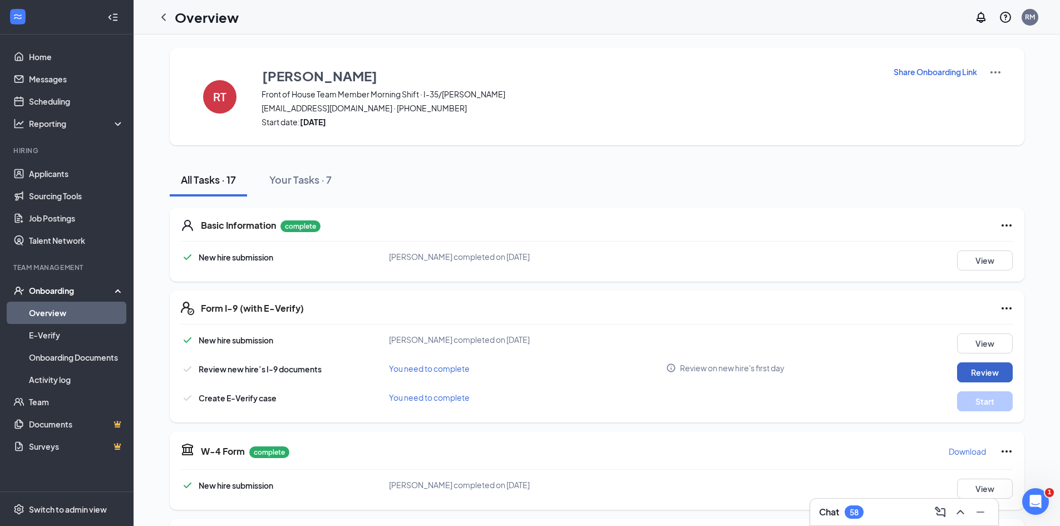
click at [981, 371] on button "Review" at bounding box center [985, 372] width 56 height 20
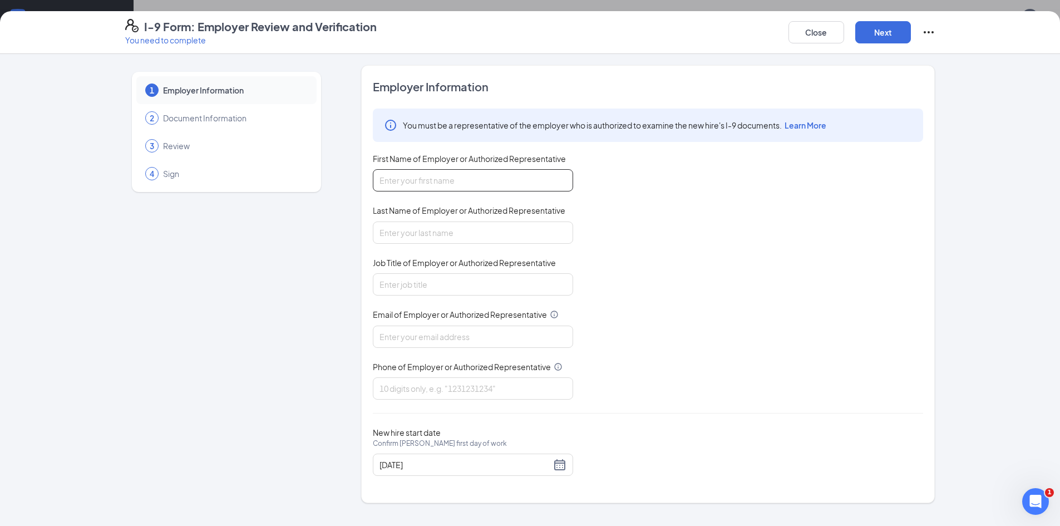
click at [483, 181] on input "First Name of Employer or Authorized Representative" at bounding box center [473, 180] width 200 height 22
type input "[PERSON_NAME]"
click at [473, 235] on input "Last Name of Employer or Authorized Representative" at bounding box center [473, 232] width 200 height 22
type input "[PERSON_NAME]"
click at [463, 280] on input "Job Title of Employer or Authorized Representative" at bounding box center [473, 284] width 200 height 22
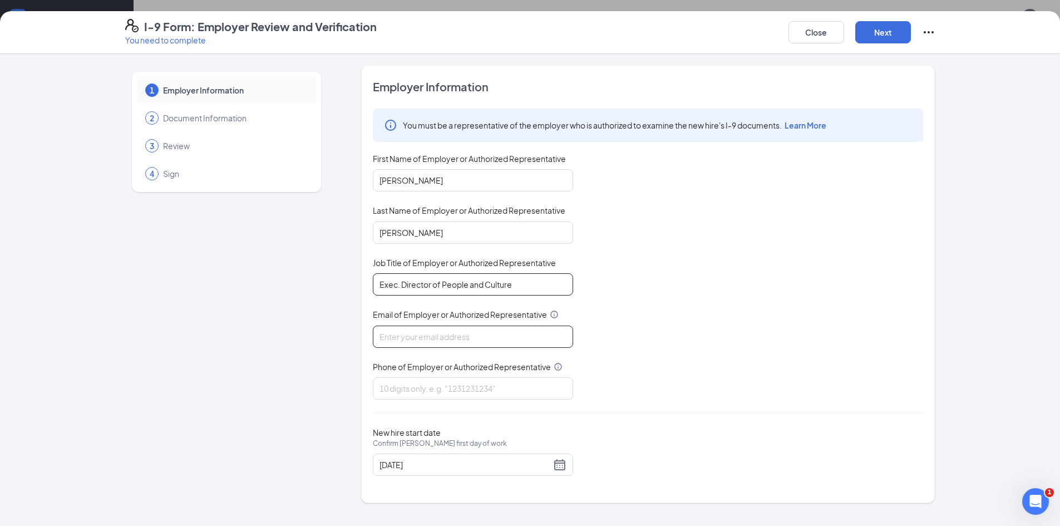
type input "Exec. Director of People and Culture"
click at [437, 343] on input "Email of Employer or Authorized Representative" at bounding box center [473, 336] width 200 height 22
type input "[PERSON_NAME][EMAIL_ADDRESS][DOMAIN_NAME]"
click at [467, 388] on input "Phone of Employer or Authorized Representative" at bounding box center [473, 388] width 200 height 22
type input "5127078119"
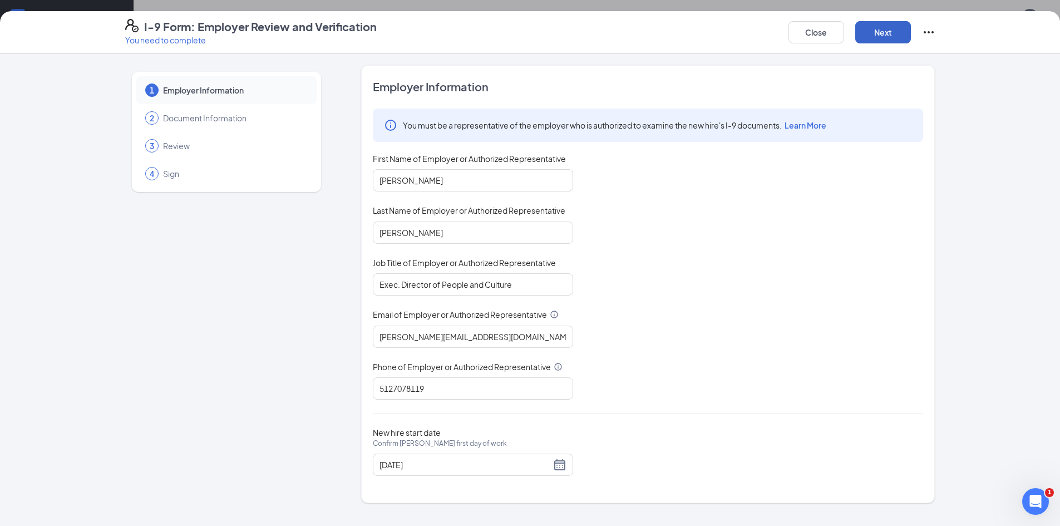
click at [899, 36] on button "Next" at bounding box center [883, 32] width 56 height 22
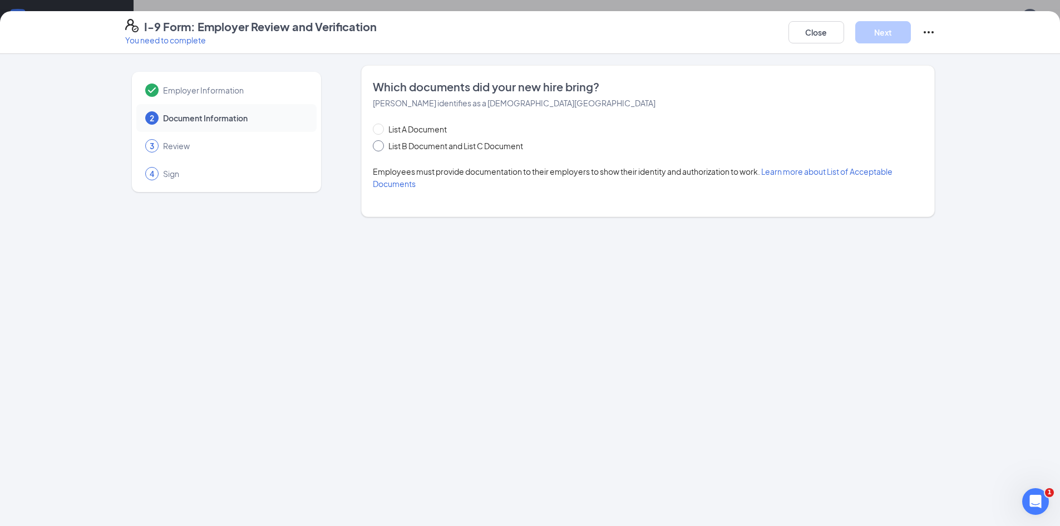
click at [377, 146] on input "List B Document and List C Document" at bounding box center [377, 144] width 8 height 8
radio input "true"
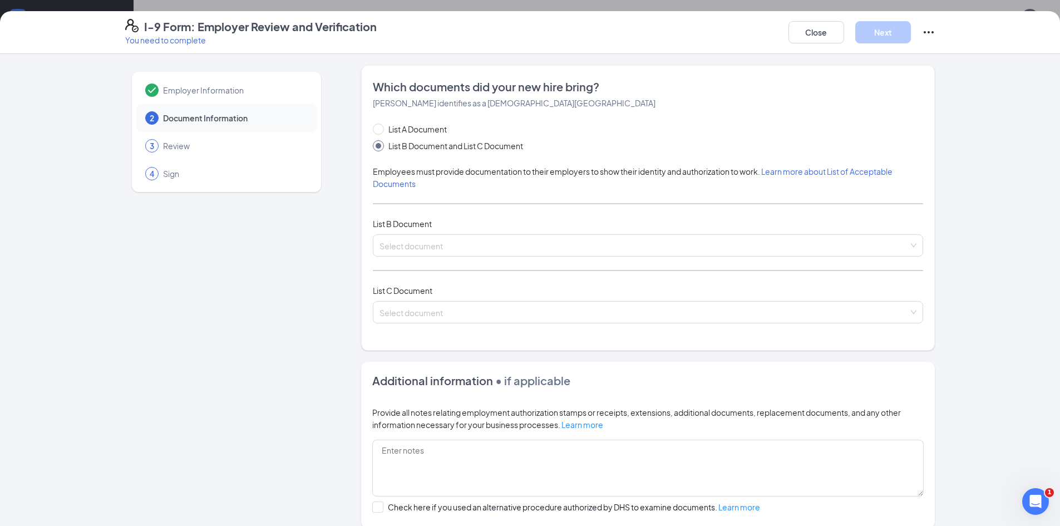
click at [456, 259] on div "List A Document List B Document and List C Document Employees must provide docu…" at bounding box center [648, 230] width 550 height 214
click at [456, 250] on input "search" at bounding box center [643, 243] width 529 height 17
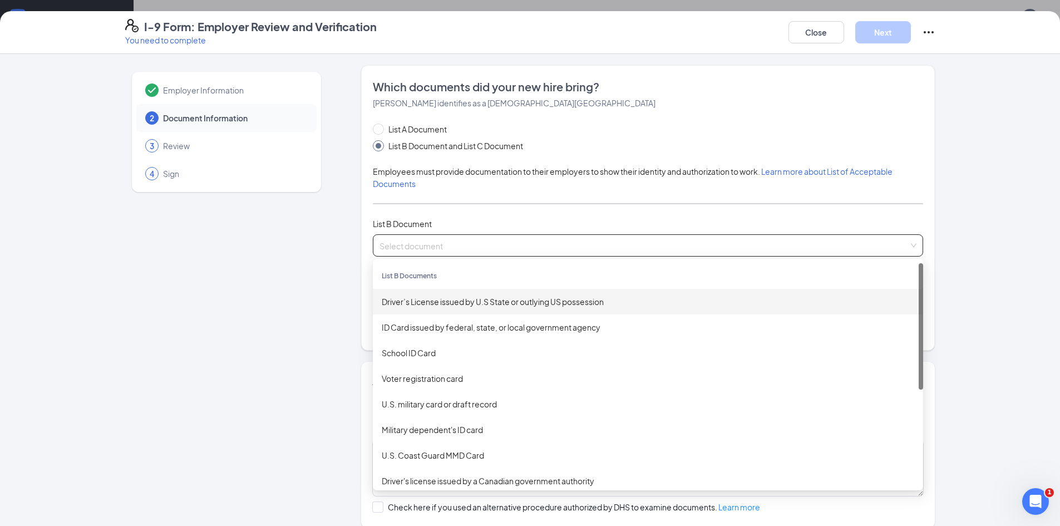
click at [466, 308] on div "Driver’s License issued by U.S State or outlying US possession" at bounding box center [648, 302] width 550 height 26
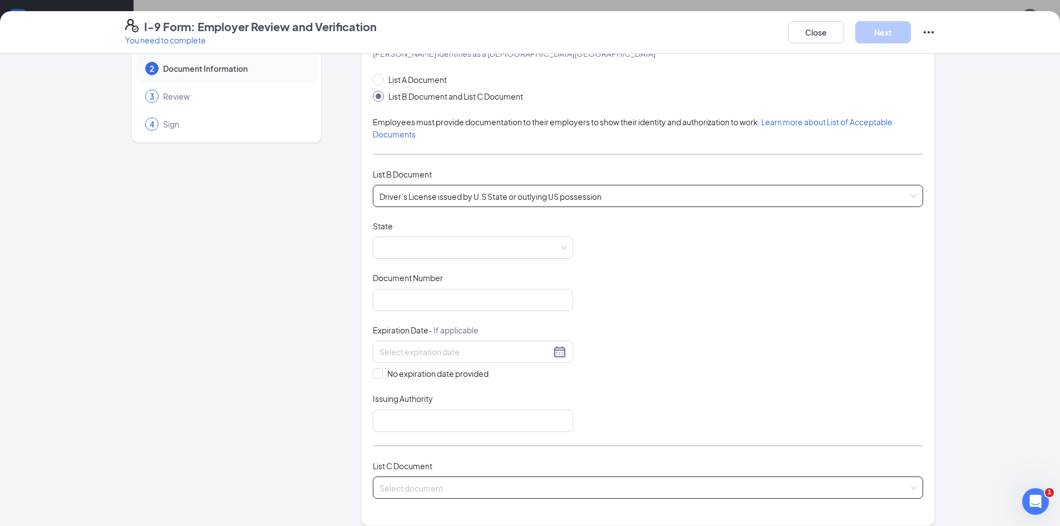
scroll to position [167, 0]
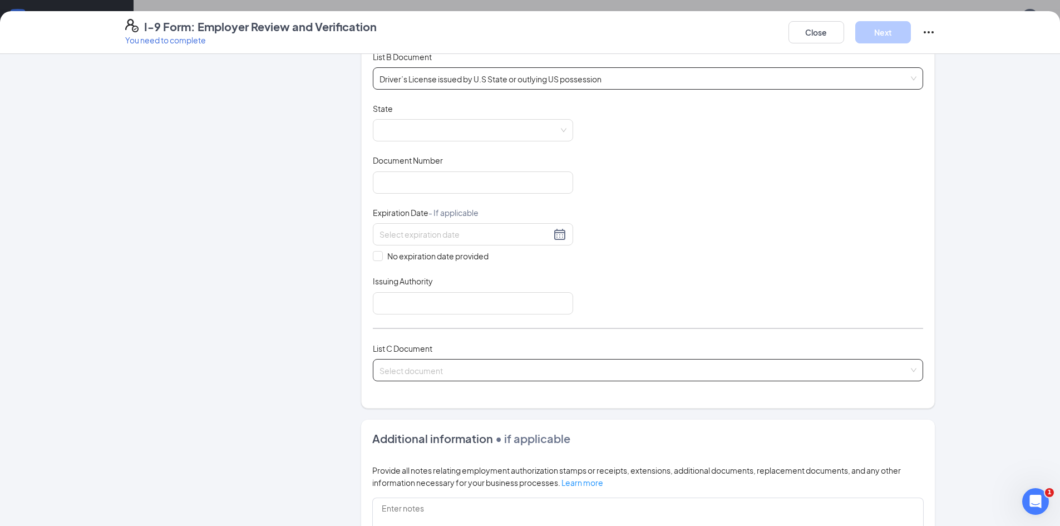
click at [425, 372] on input "search" at bounding box center [643, 367] width 529 height 17
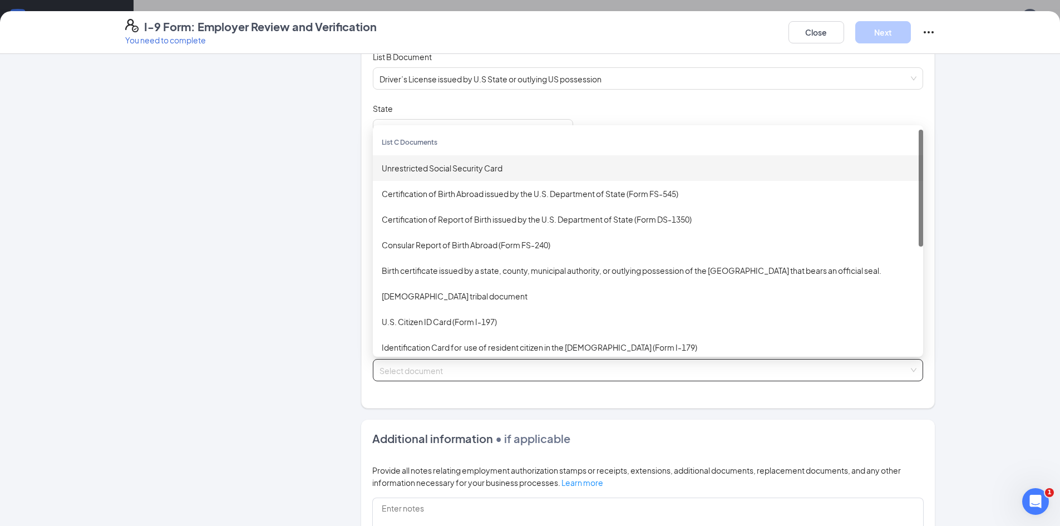
click at [433, 166] on div "Unrestricted Social Security Card" at bounding box center [648, 168] width 532 height 12
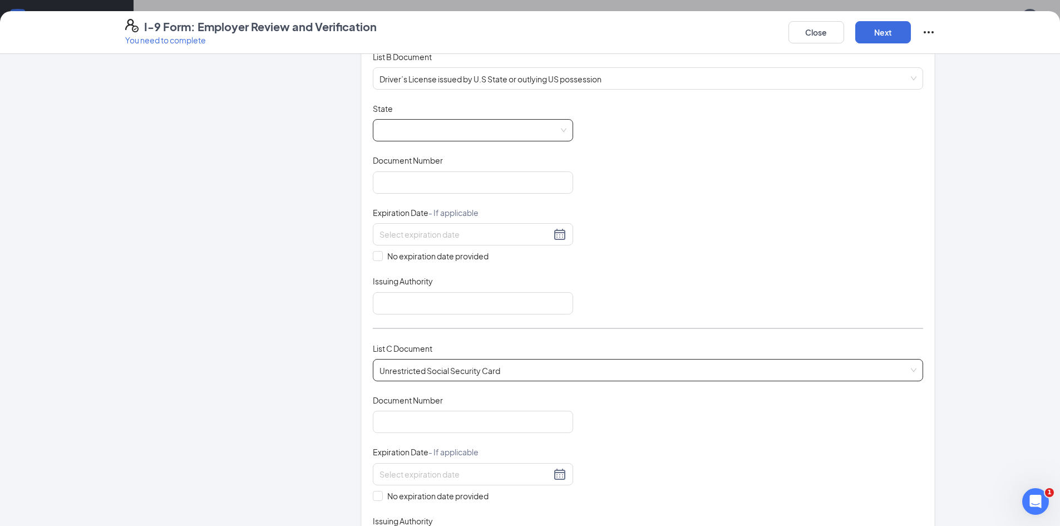
click at [435, 131] on span at bounding box center [472, 130] width 187 height 21
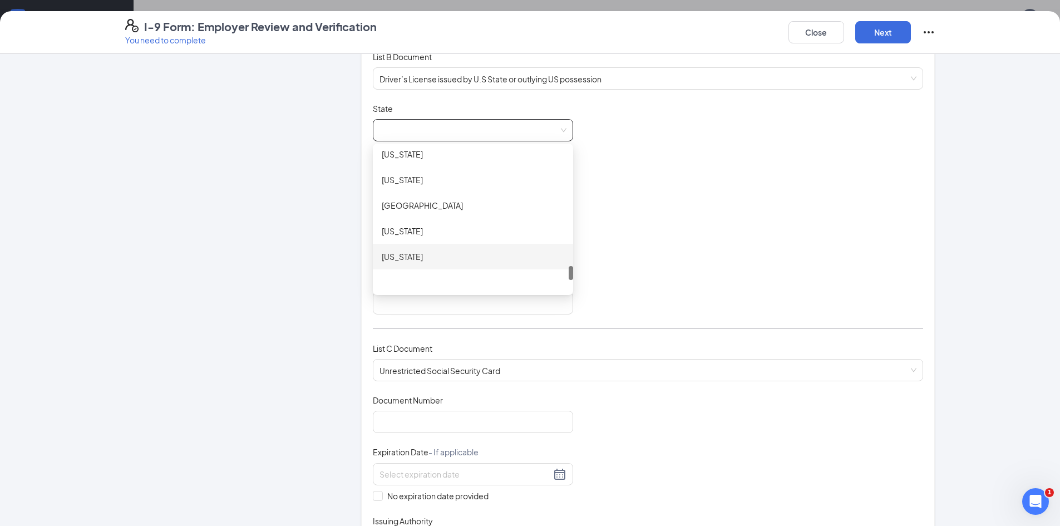
scroll to position [1180, 0]
click at [419, 185] on div "[US_STATE]" at bounding box center [473, 184] width 182 height 12
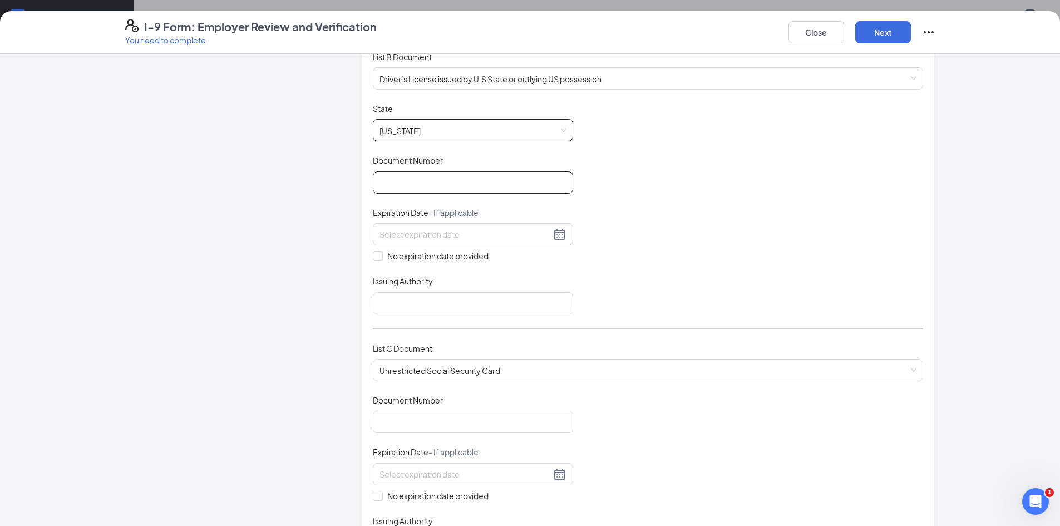
click at [420, 184] on input "Document Number" at bounding box center [473, 182] width 200 height 22
type input "37179868"
click at [428, 233] on input at bounding box center [464, 234] width 171 height 12
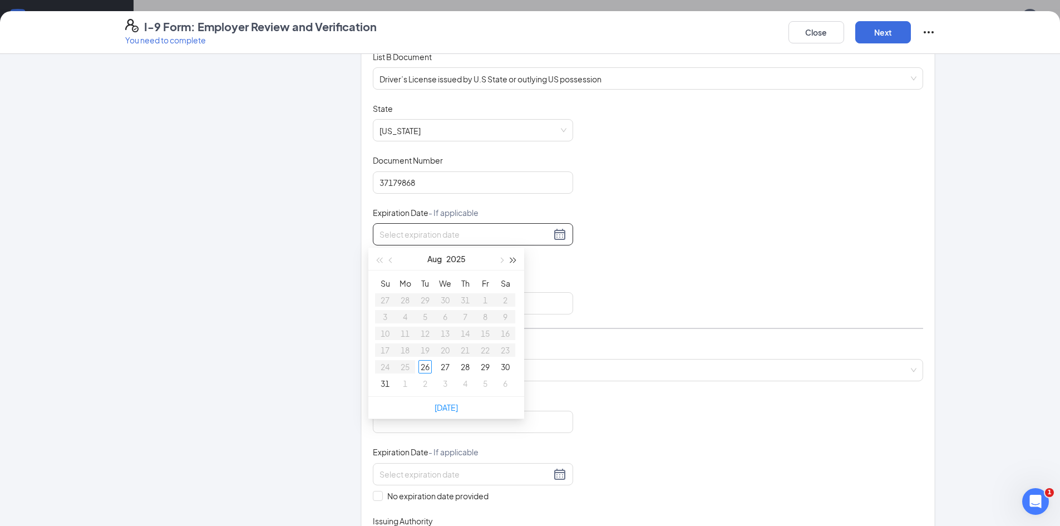
click at [512, 260] on span "button" at bounding box center [514, 261] width 6 height 6
click at [391, 261] on span "button" at bounding box center [392, 261] width 6 height 6
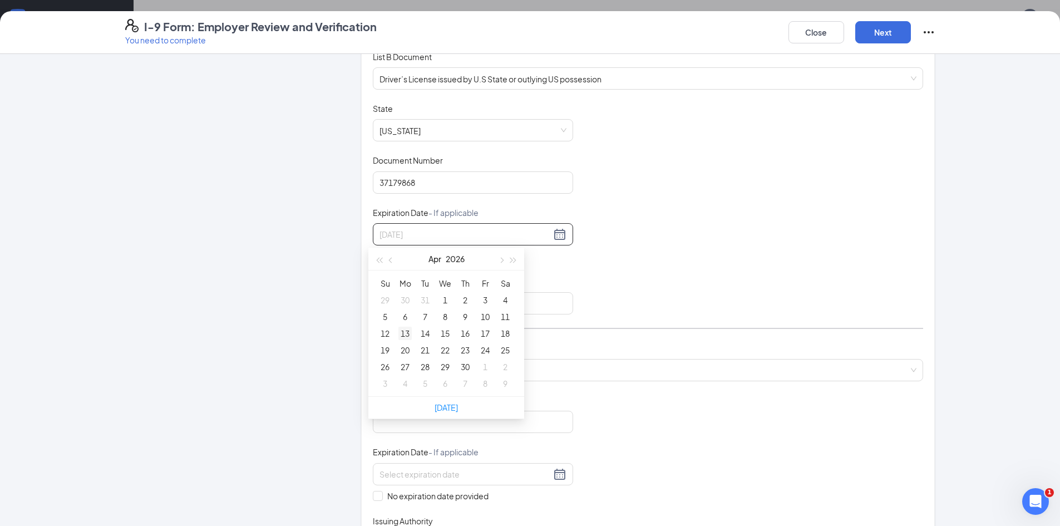
type input "[DATE]"
click at [404, 330] on div "13" at bounding box center [404, 333] width 13 height 13
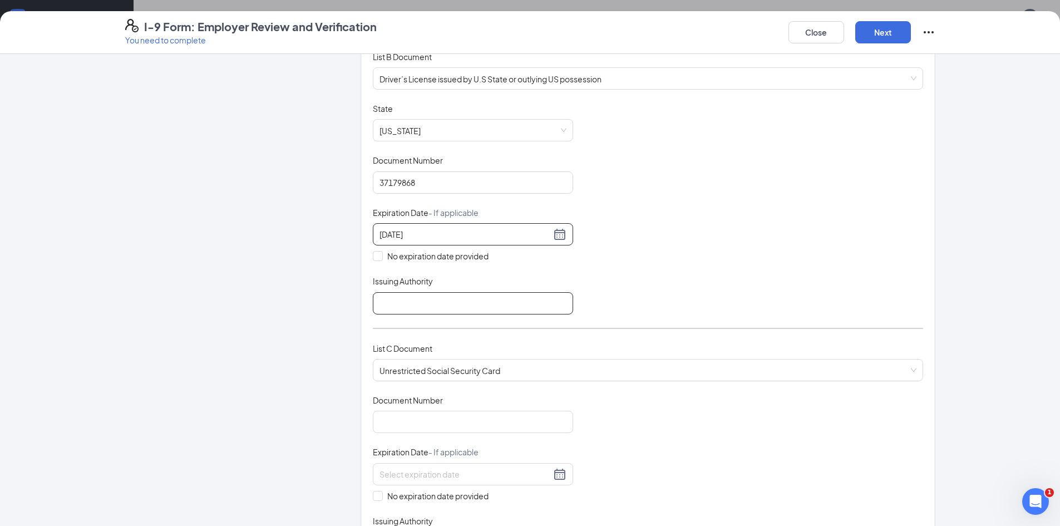
click at [408, 302] on input "Issuing Authority" at bounding box center [473, 303] width 200 height 22
type input "[US_STATE]"
click at [404, 429] on input "Document Number" at bounding box center [473, 422] width 200 height 22
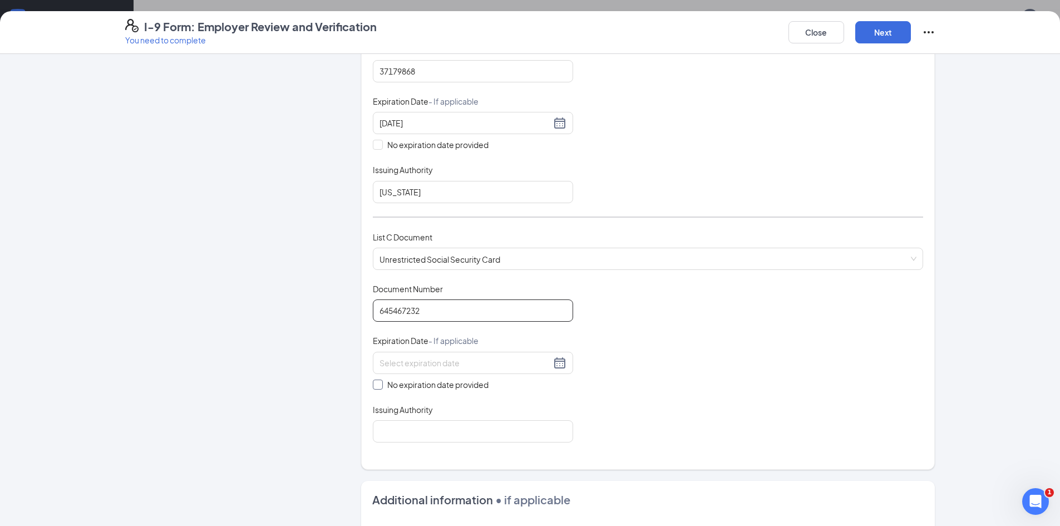
type input "645467232"
drag, startPoint x: 378, startPoint y: 386, endPoint x: 379, endPoint y: 401, distance: 15.1
click at [377, 386] on span at bounding box center [378, 384] width 10 height 10
click at [377, 386] on input "No expiration date provided" at bounding box center [377, 383] width 8 height 8
checkbox input "true"
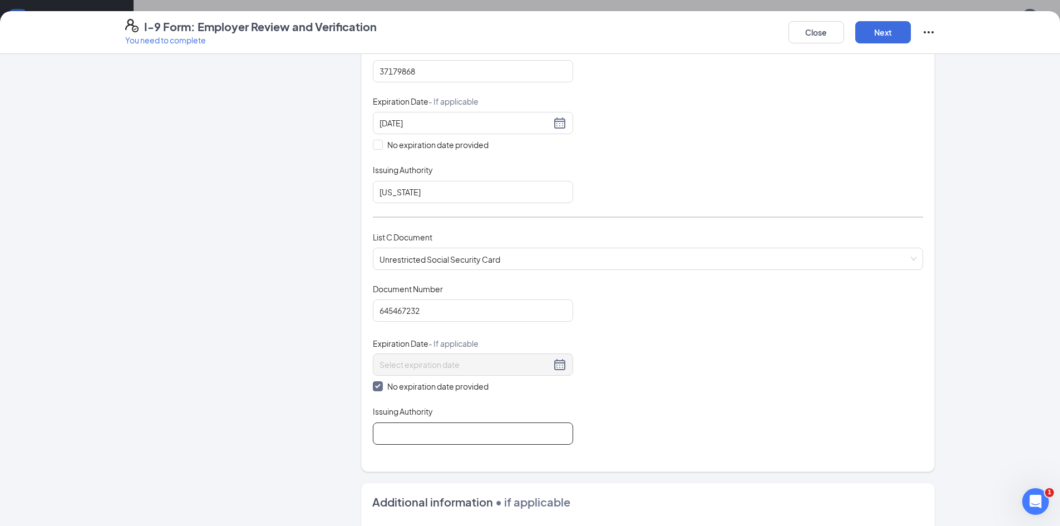
click at [387, 441] on input "Issuing Authority" at bounding box center [473, 433] width 200 height 22
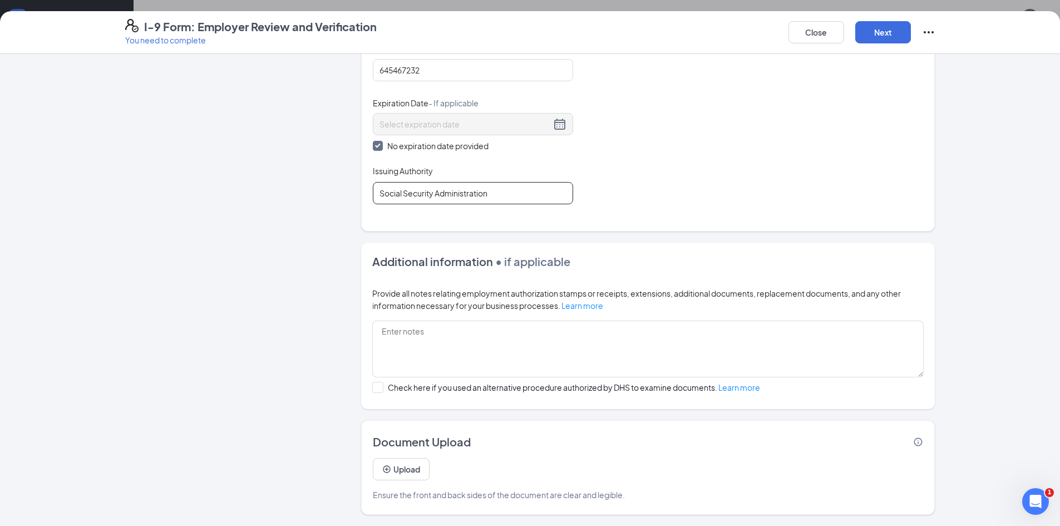
scroll to position [56, 0]
type input "Social Security Administration"
click at [904, 38] on button "Next" at bounding box center [883, 32] width 56 height 22
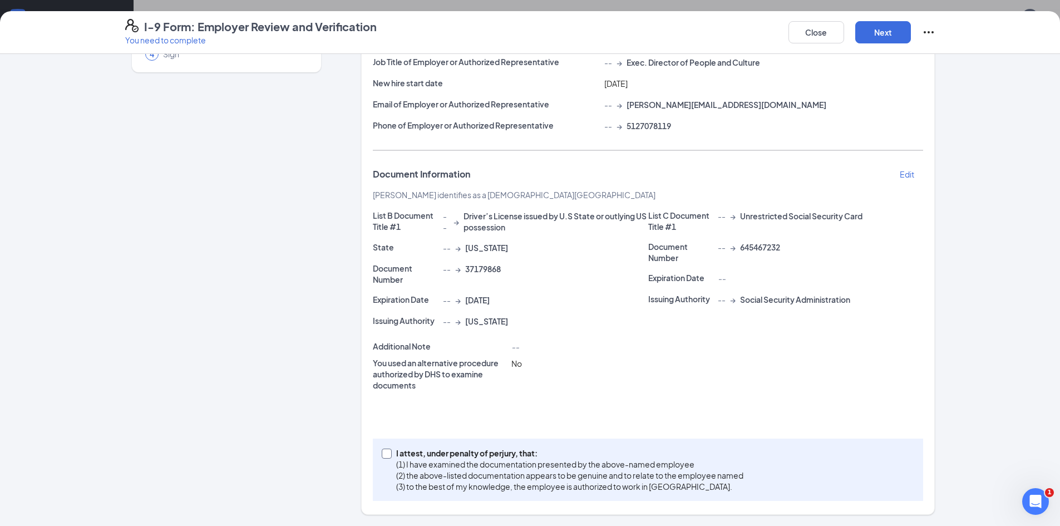
click at [384, 455] on input "I attest, under penalty of [PERSON_NAME], that: (1) I have examined the documen…" at bounding box center [386, 452] width 8 height 8
checkbox input "true"
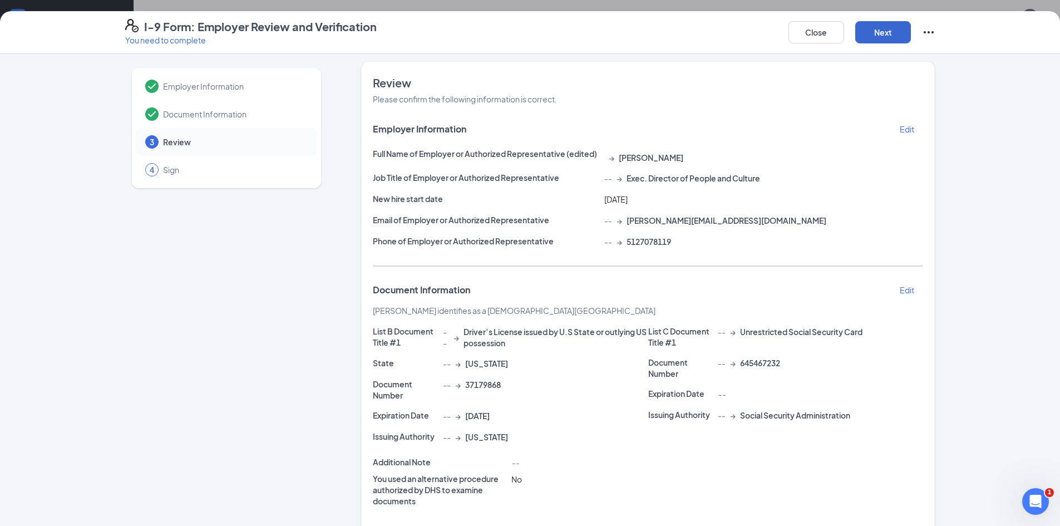
scroll to position [0, 0]
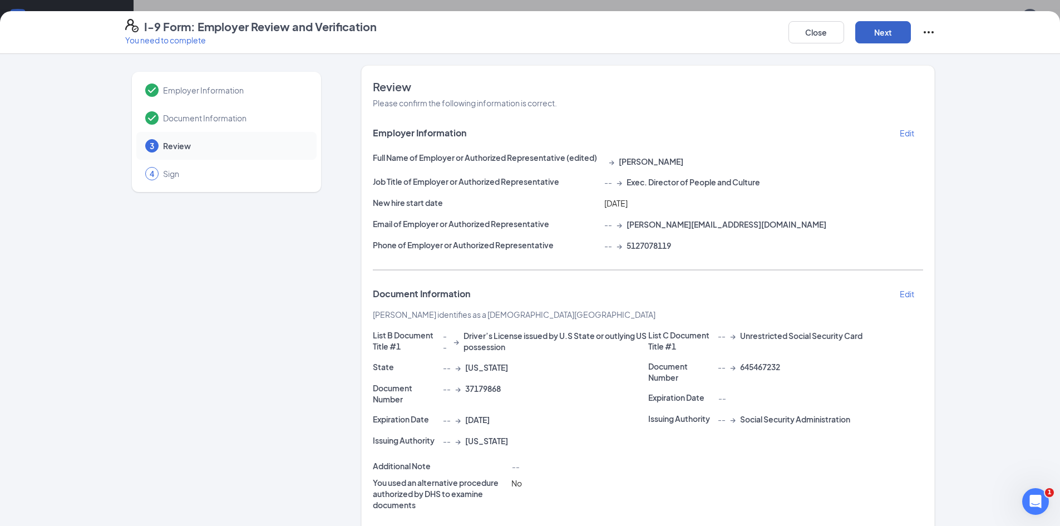
click at [880, 28] on button "Next" at bounding box center [883, 32] width 56 height 22
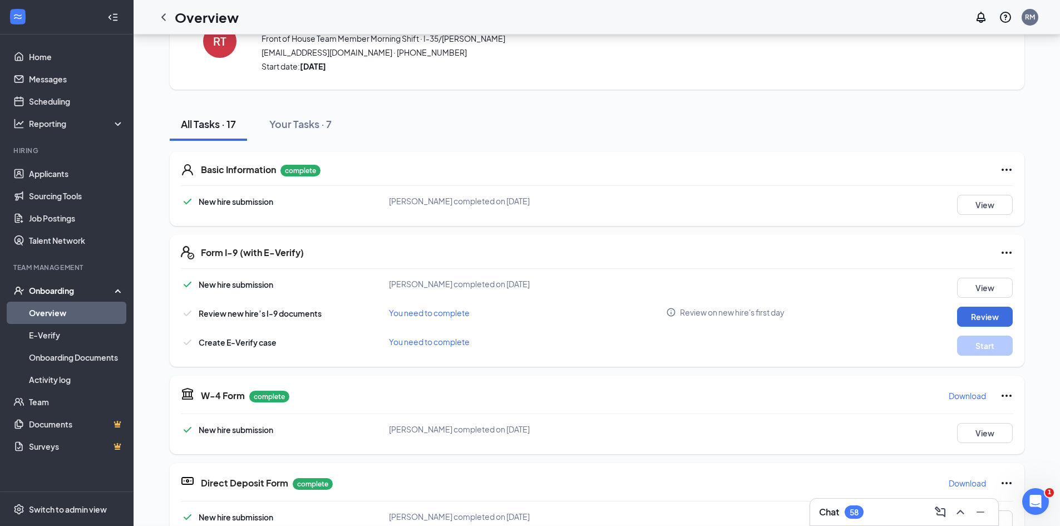
click at [518, 163] on div "I-9 Form: Employer Review and Verification You need to complete Close Employer …" at bounding box center [530, 263] width 1060 height 526
click at [969, 353] on button "Start" at bounding box center [985, 345] width 56 height 20
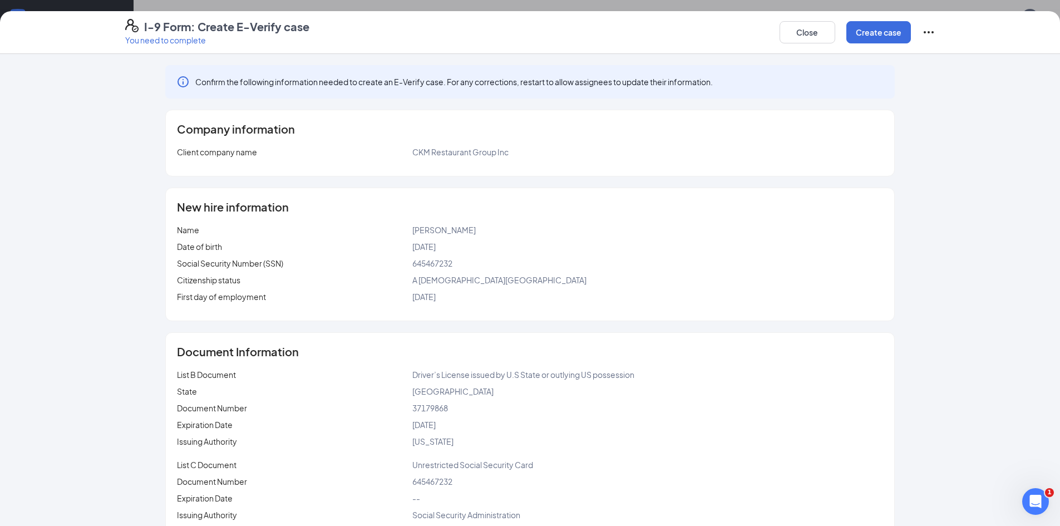
scroll to position [24, 0]
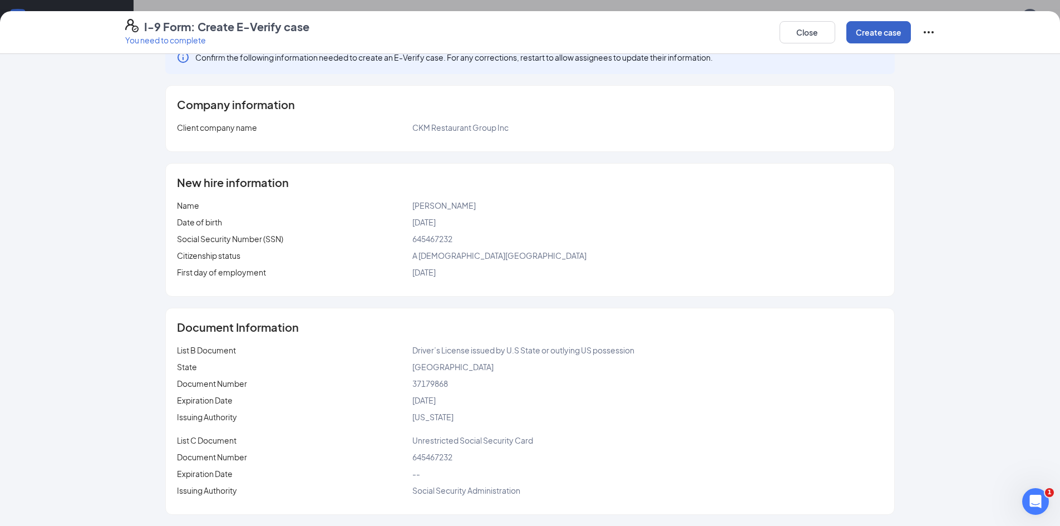
click at [868, 36] on button "Create case" at bounding box center [878, 32] width 65 height 22
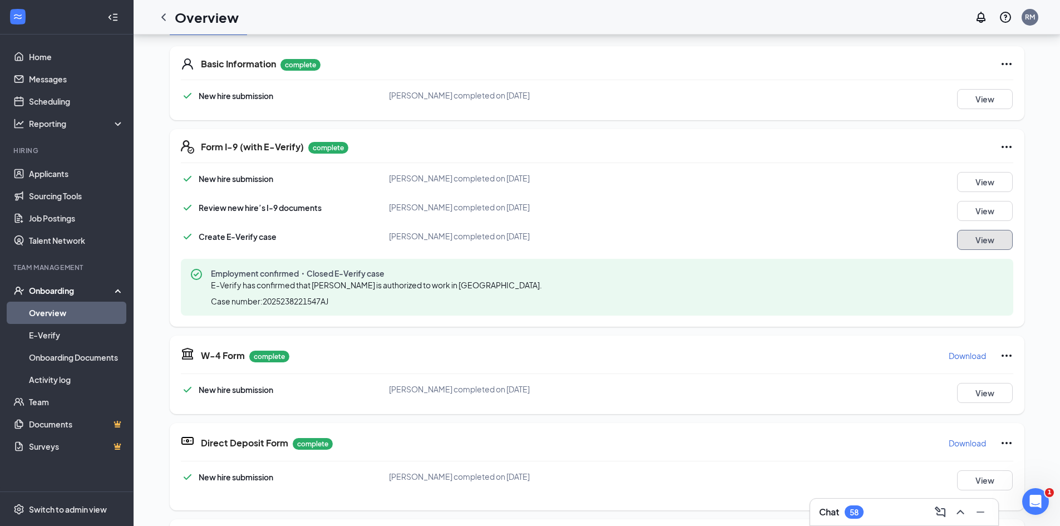
scroll to position [501, 0]
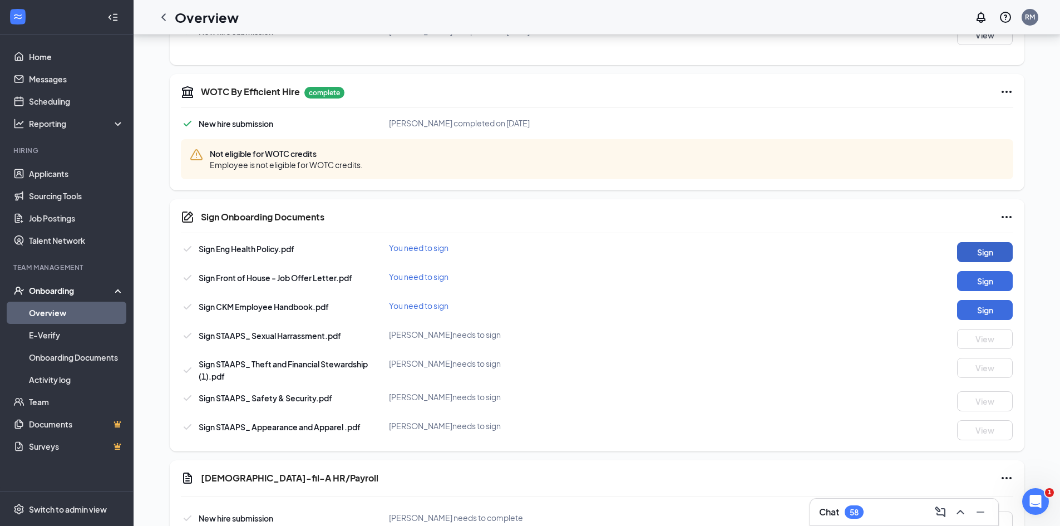
click at [977, 246] on button "Sign" at bounding box center [985, 252] width 56 height 20
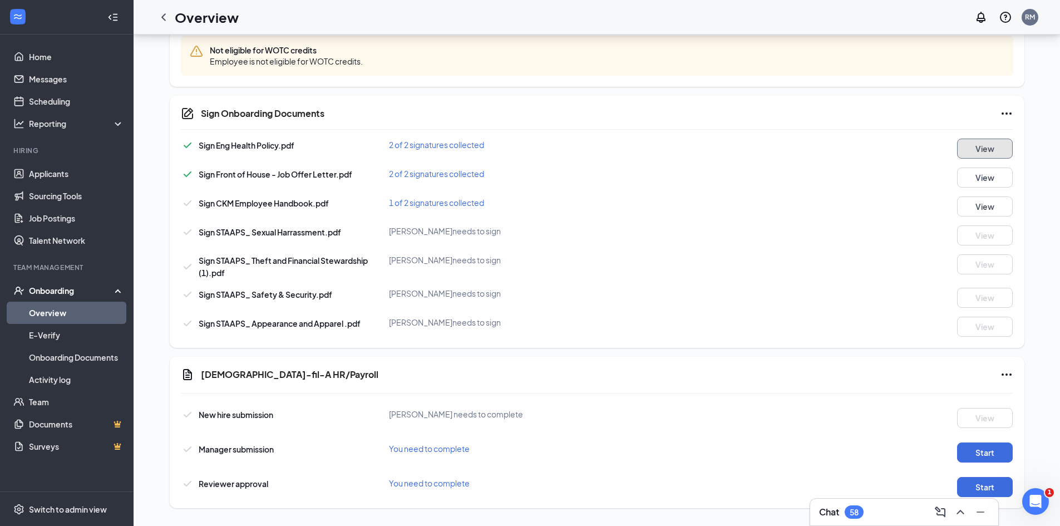
scroll to position [719, 0]
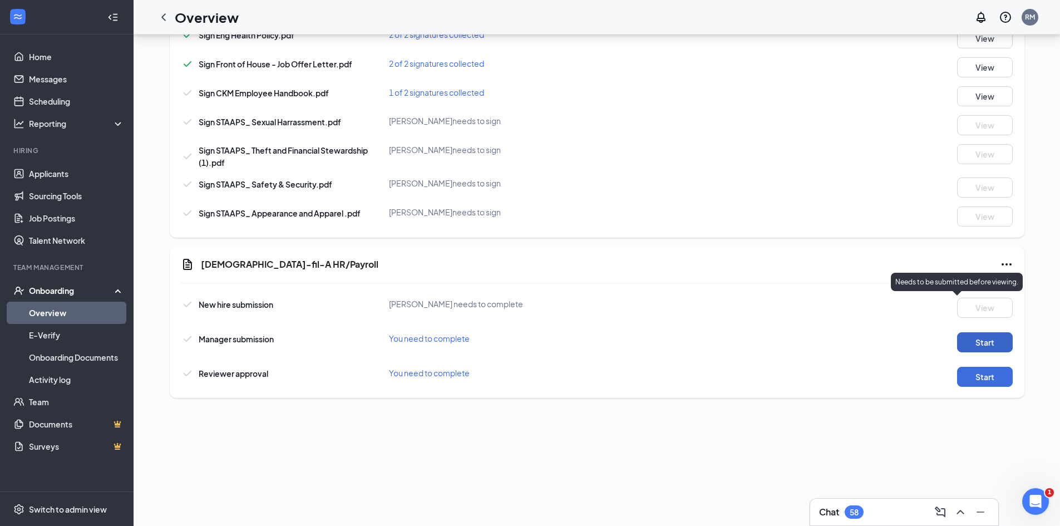
click at [973, 347] on button "Start" at bounding box center [985, 342] width 56 height 20
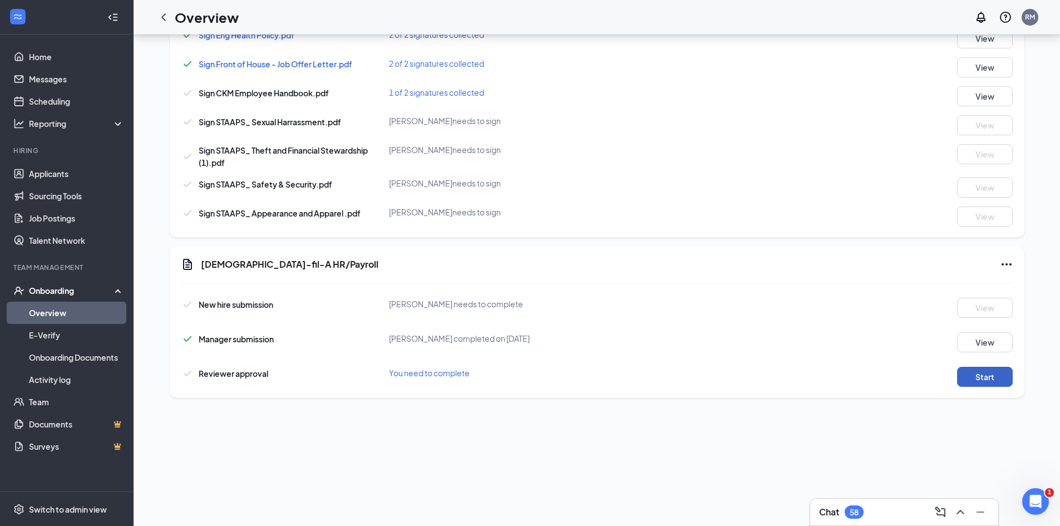
click at [996, 378] on button "Start" at bounding box center [985, 377] width 56 height 20
